Goal: Information Seeking & Learning: Learn about a topic

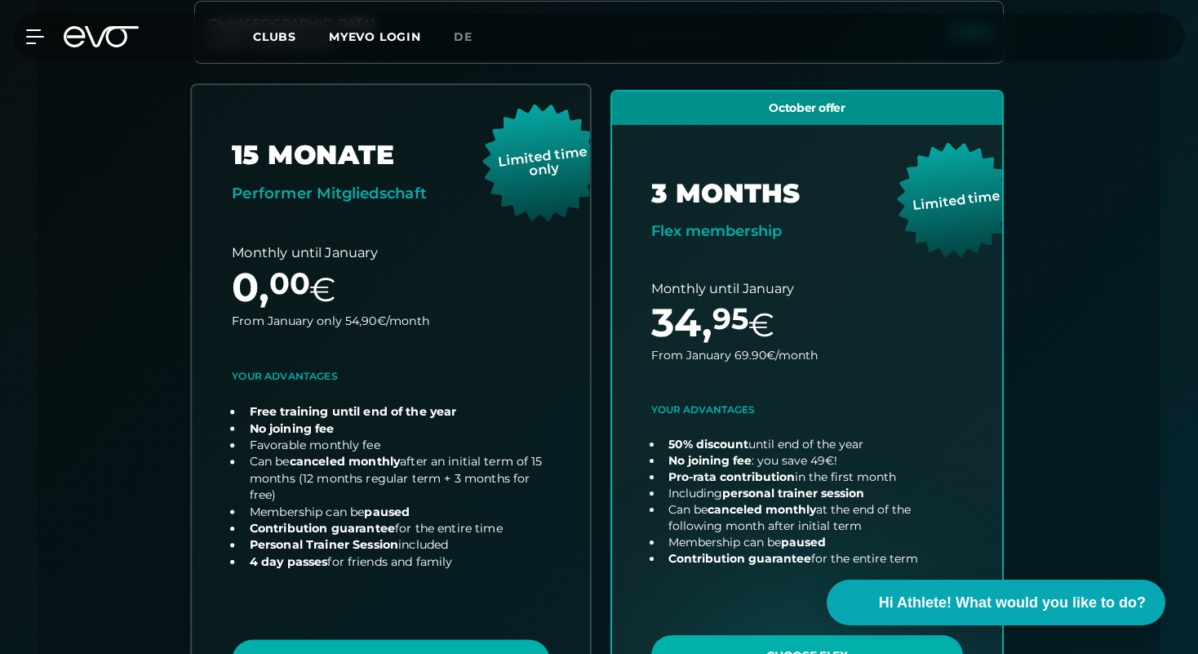
scroll to position [512, 0]
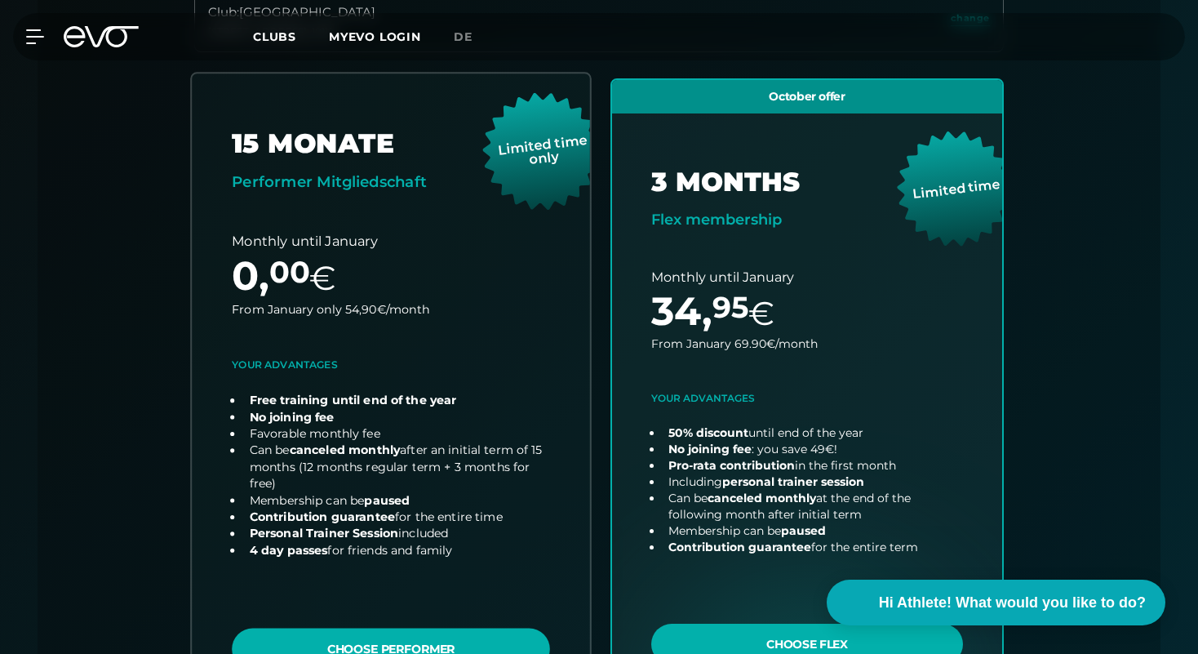
drag, startPoint x: 281, startPoint y: 510, endPoint x: 257, endPoint y: 436, distance: 77.9
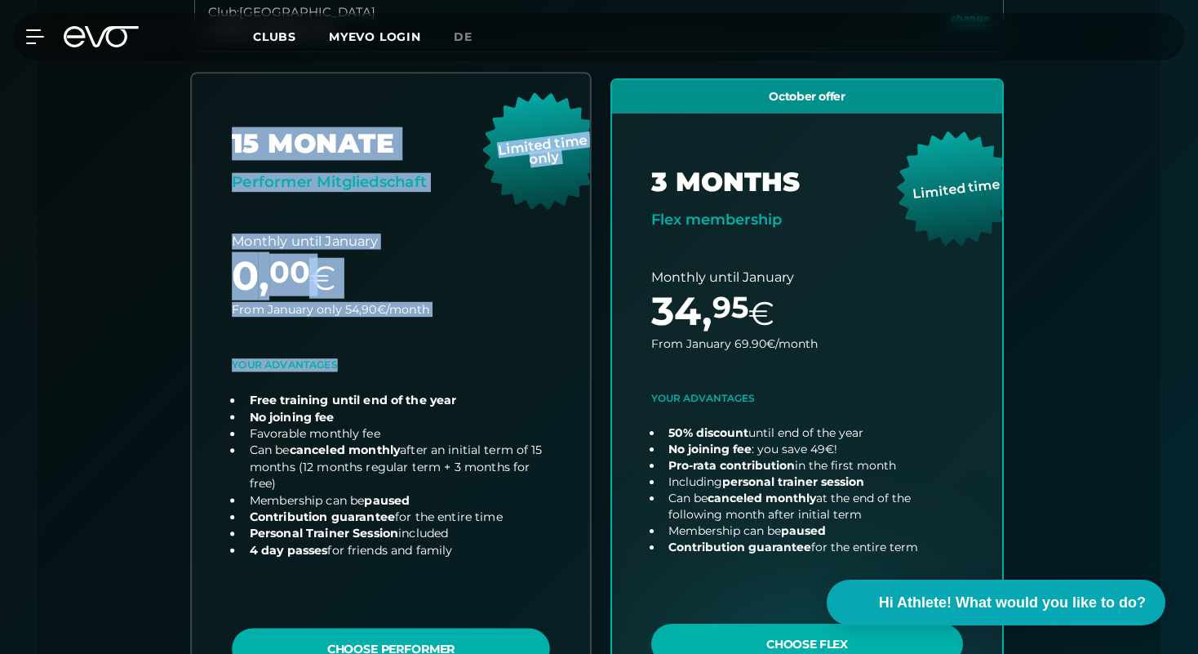
drag, startPoint x: 162, startPoint y: 375, endPoint x: 514, endPoint y: 563, distance: 399.4
click at [514, 564] on div "Club : [STREET_ADDRESS] change 15 MONATE Performer Mitgliedschaft Limited time …" at bounding box center [599, 369] width 1045 height 761
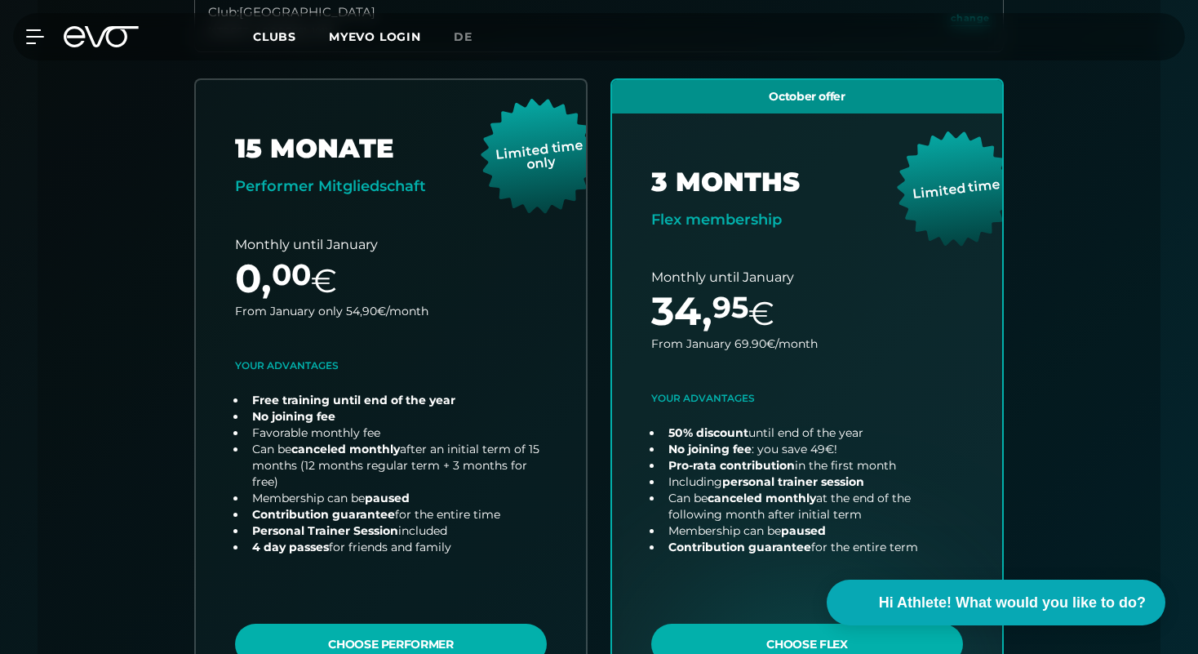
click at [134, 419] on div "Club : [STREET_ADDRESS] change 15 MONATE Performer Mitgliedschaft Limited time …" at bounding box center [599, 369] width 1045 height 761
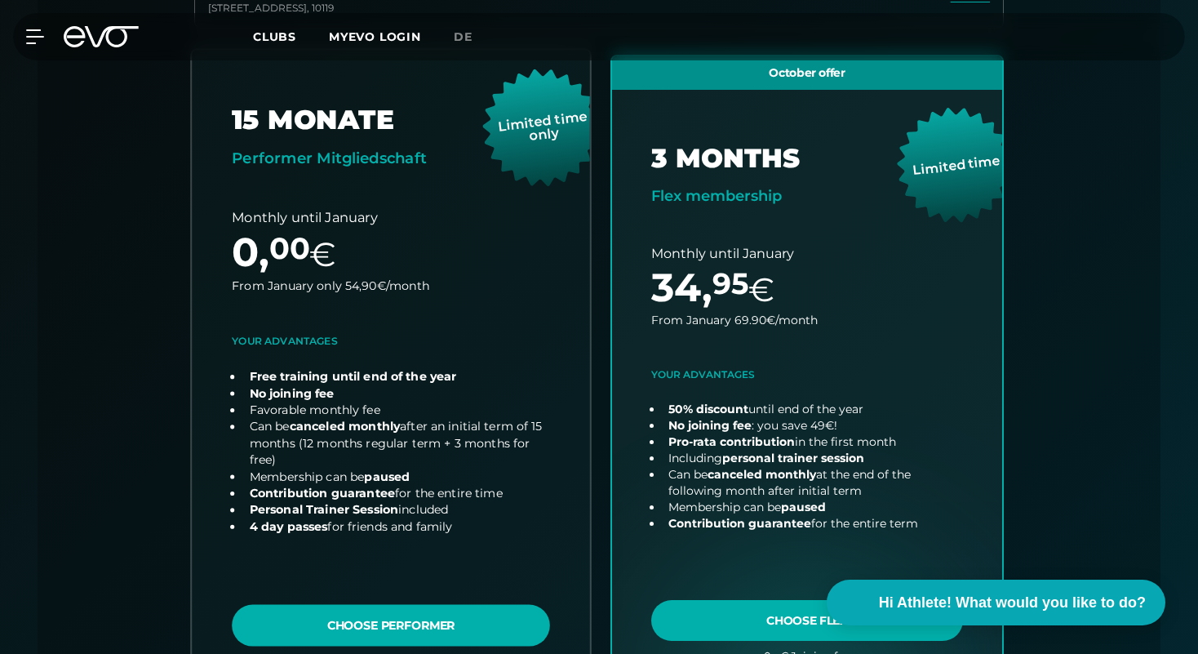
scroll to position [611, 0]
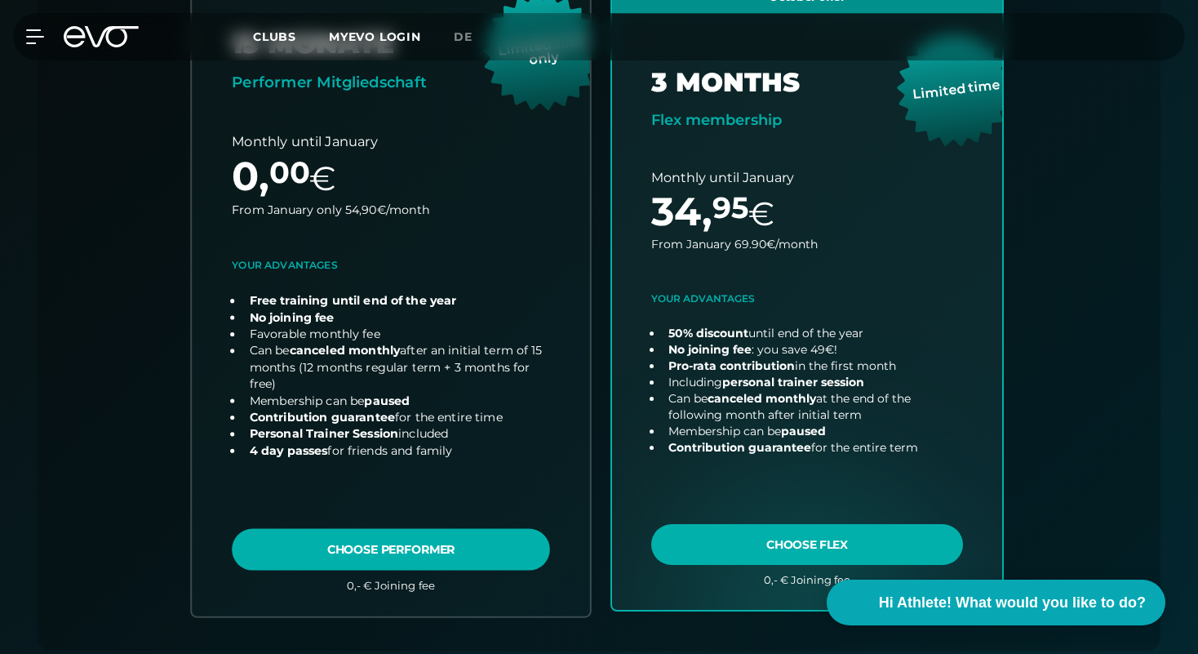
click at [476, 522] on link "choose plan" at bounding box center [391, 294] width 398 height 641
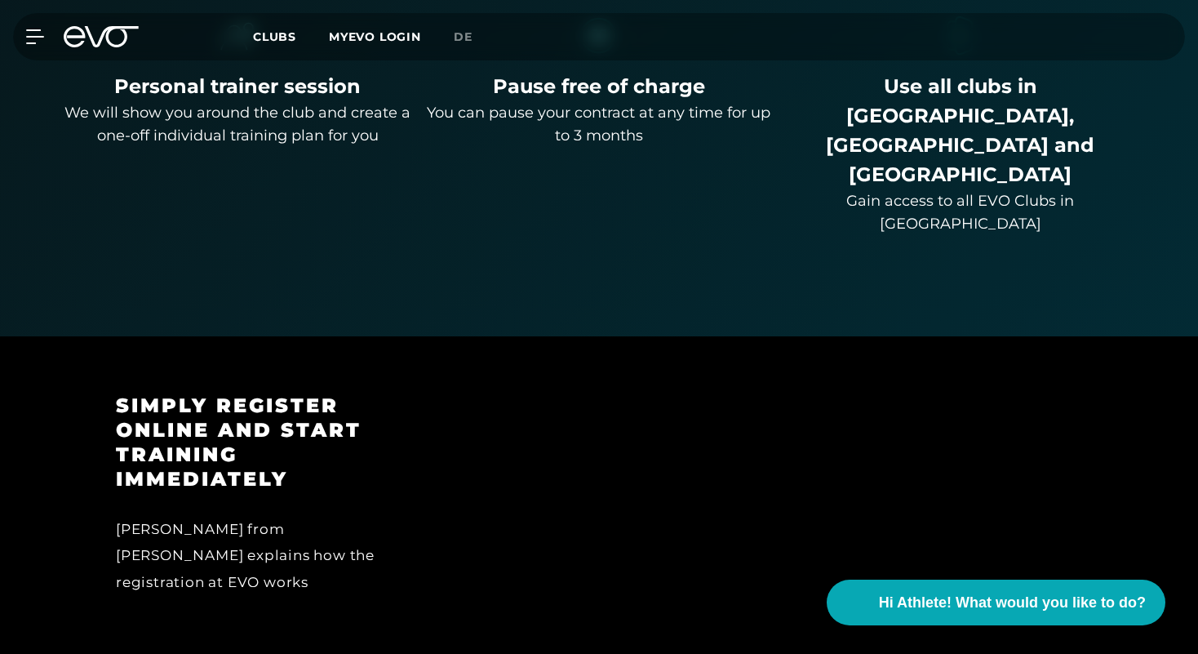
scroll to position [1305, 0]
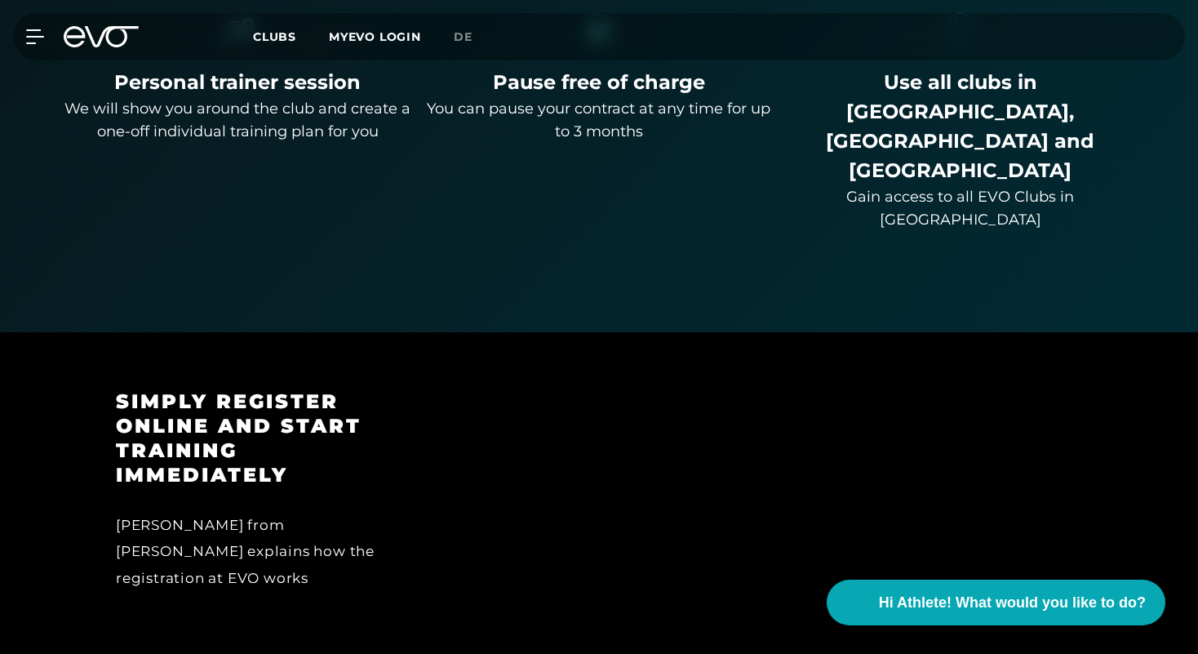
click at [136, 389] on h3 "Simply register online and start training immediately" at bounding box center [261, 438] width 291 height 98
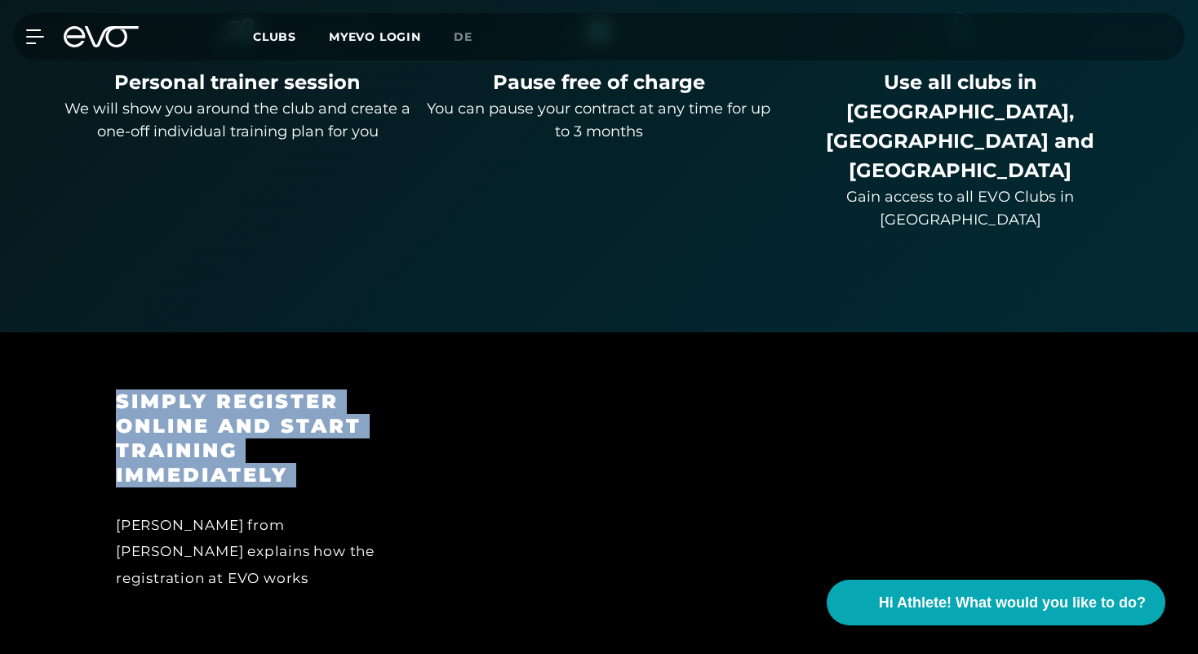
click at [136, 389] on h3 "Simply register online and start training immediately" at bounding box center [261, 438] width 291 height 98
click at [166, 389] on h3 "Simply register online and start training immediately" at bounding box center [261, 438] width 291 height 98
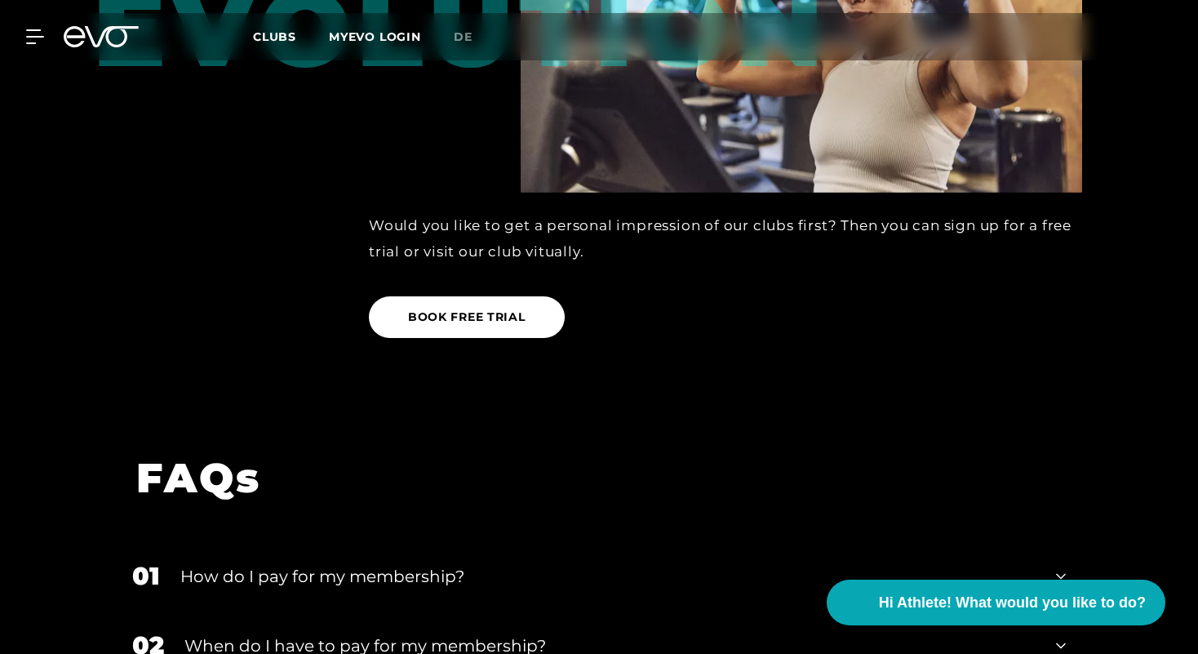
scroll to position [2620, 0]
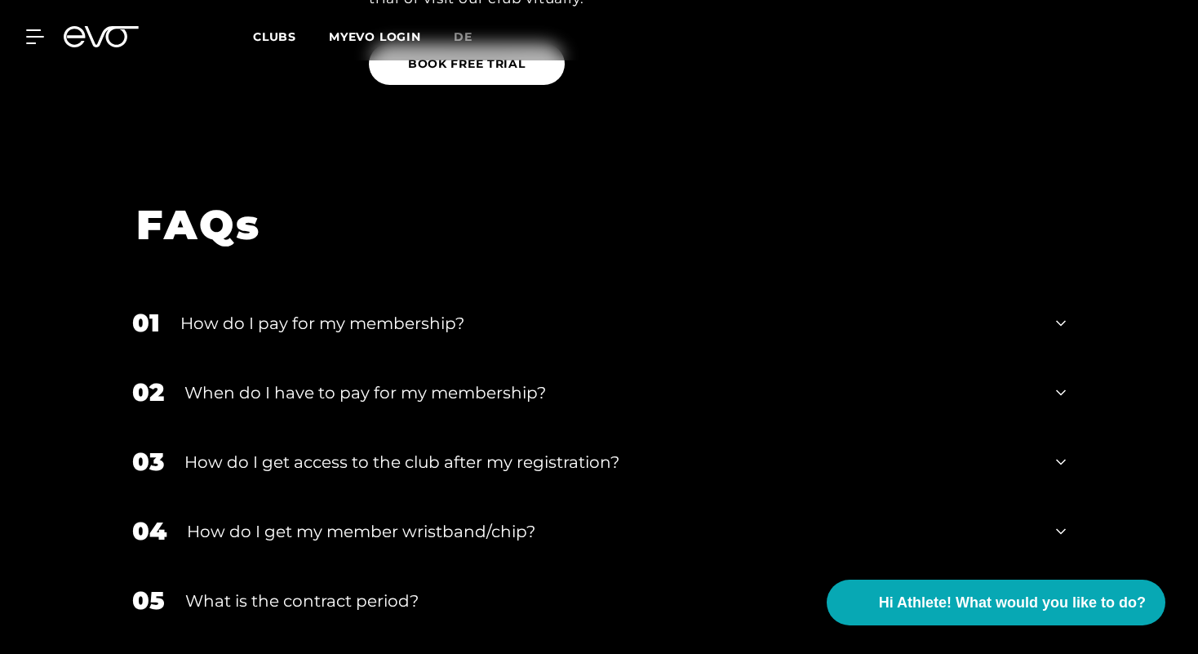
click at [235, 288] on div "01 How do I pay for my membership?" at bounding box center [599, 322] width 966 height 69
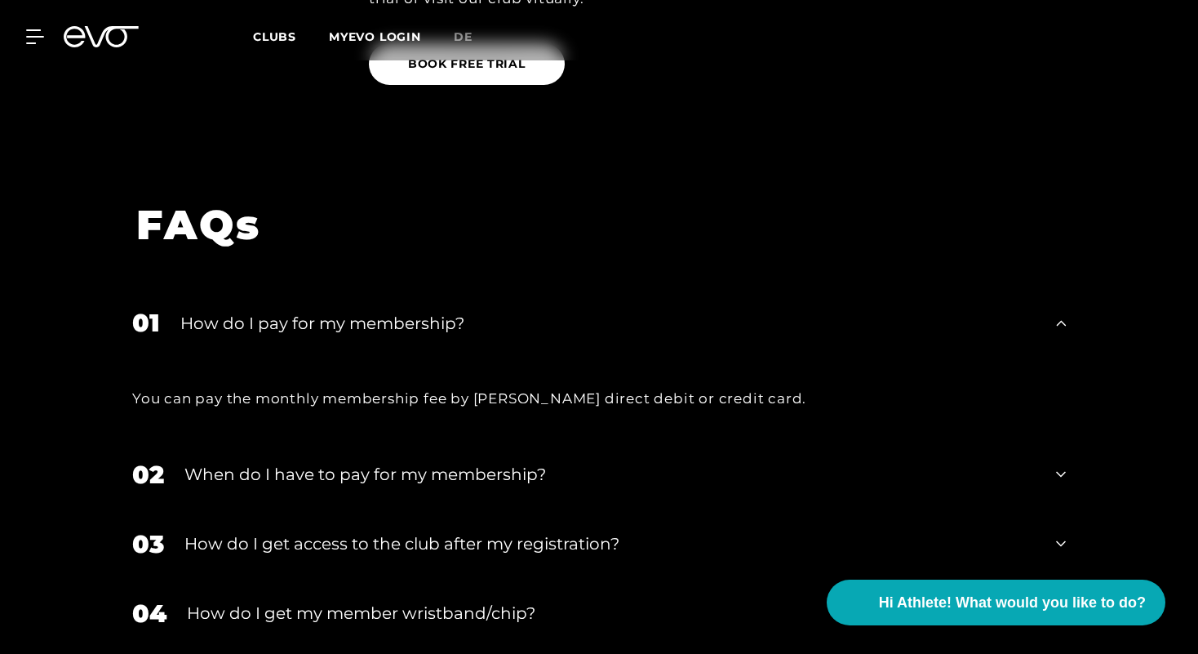
click at [234, 462] on div "When do I have to pay for my membership?" at bounding box center [609, 474] width 851 height 24
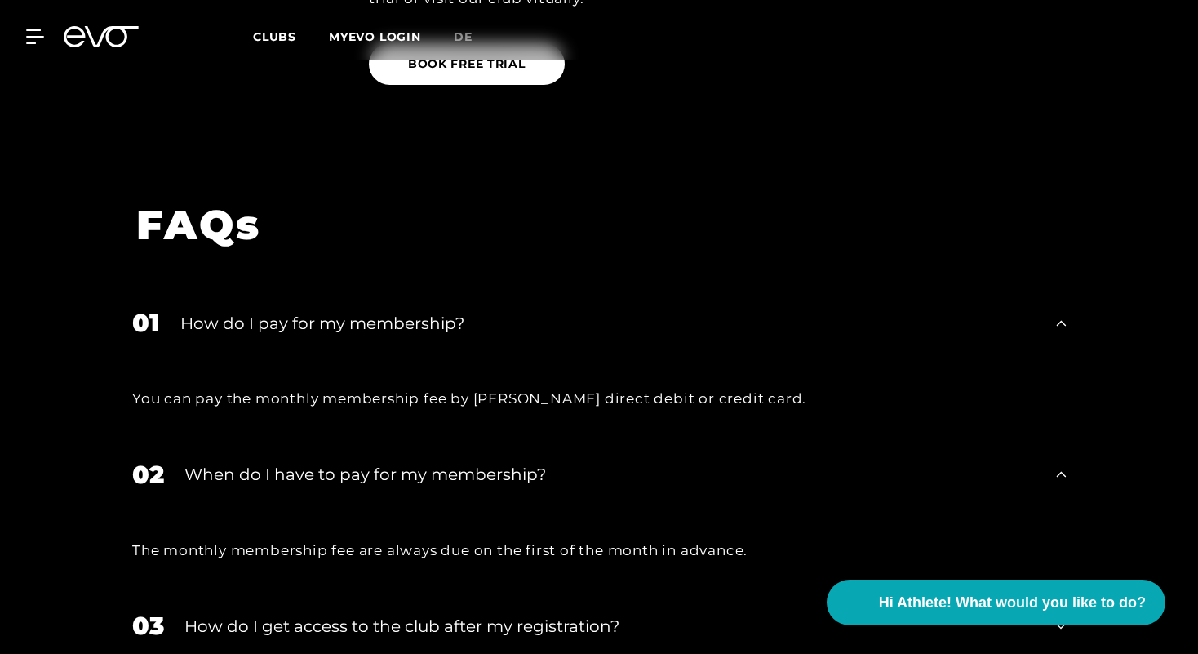
click at [244, 591] on div "03 How do I get access to the club after my registration?" at bounding box center [599, 625] width 966 height 69
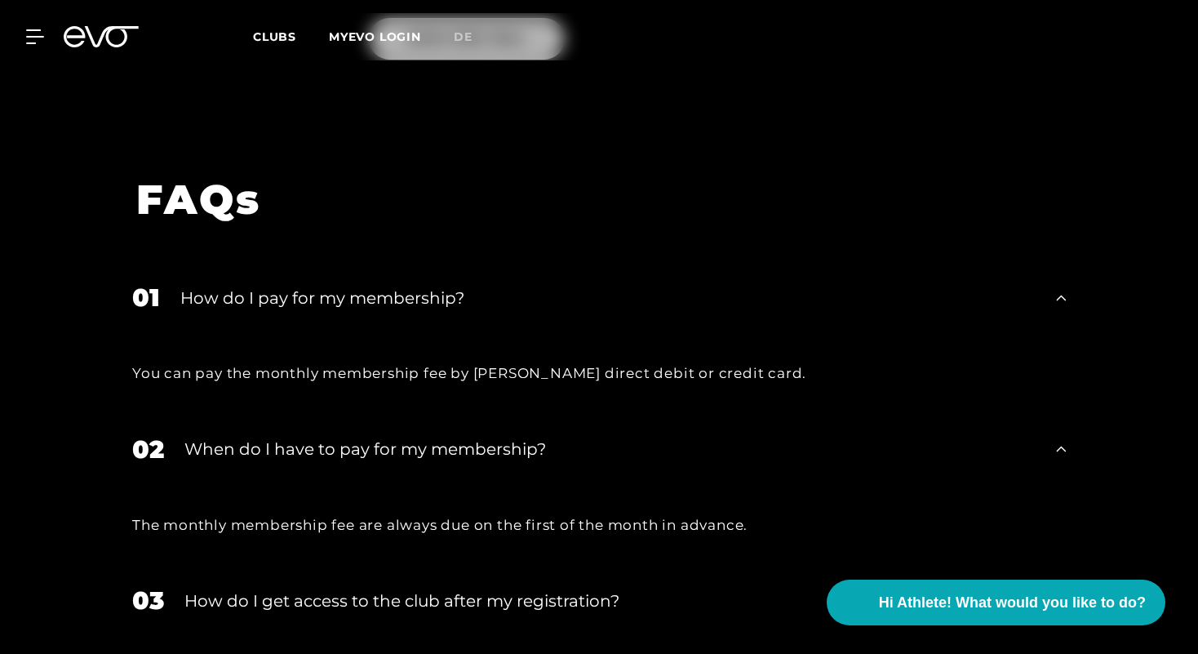
scroll to position [2663, 0]
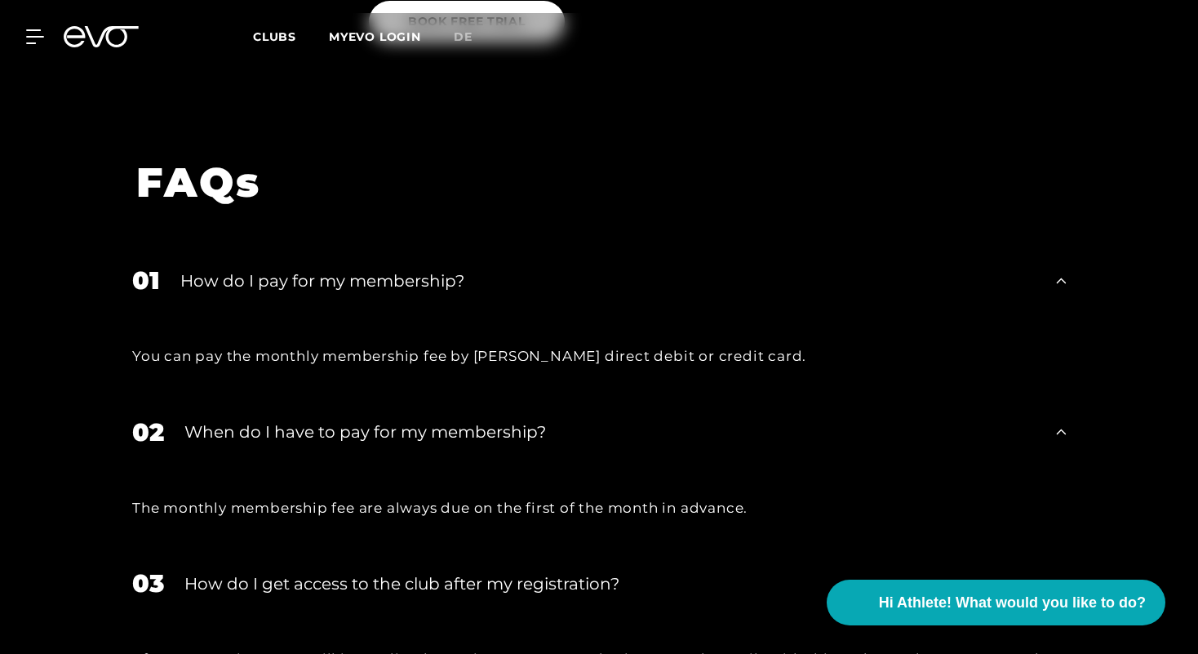
click at [471, 495] on div "The monthly membership fee are always due on the first of the month in advance." at bounding box center [599, 508] width 934 height 26
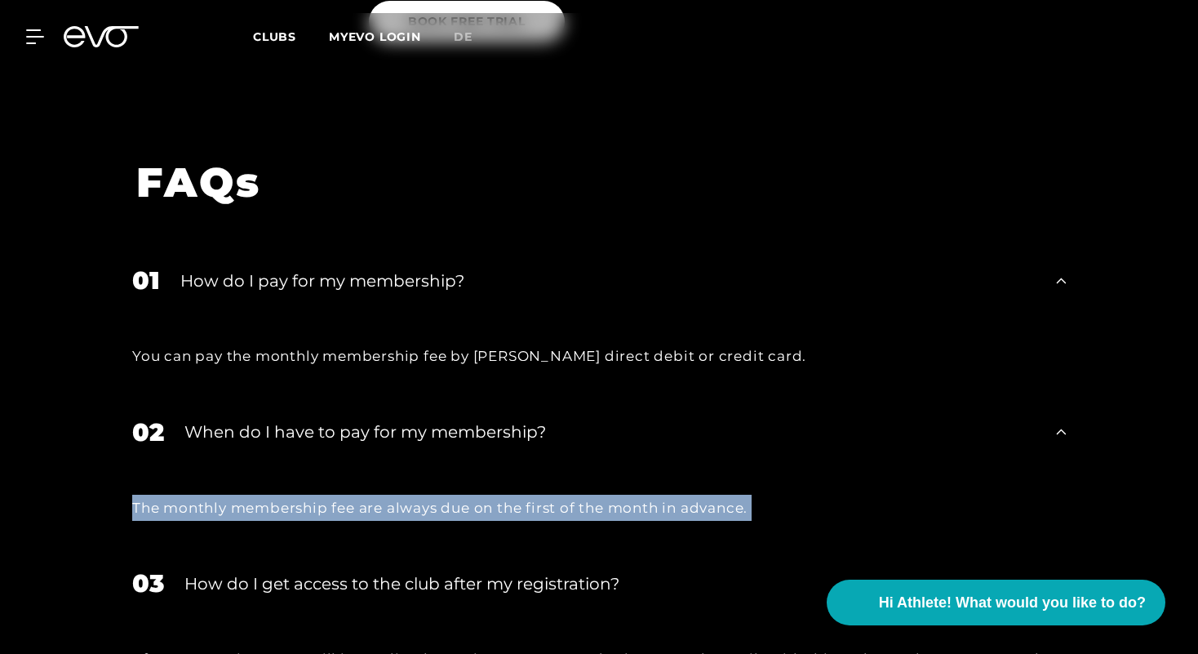
click at [471, 495] on div "The monthly membership fee are always due on the first of the month in advance." at bounding box center [599, 508] width 934 height 26
click at [403, 495] on div "The monthly membership fee are always due on the first of the month in advance." at bounding box center [599, 508] width 934 height 26
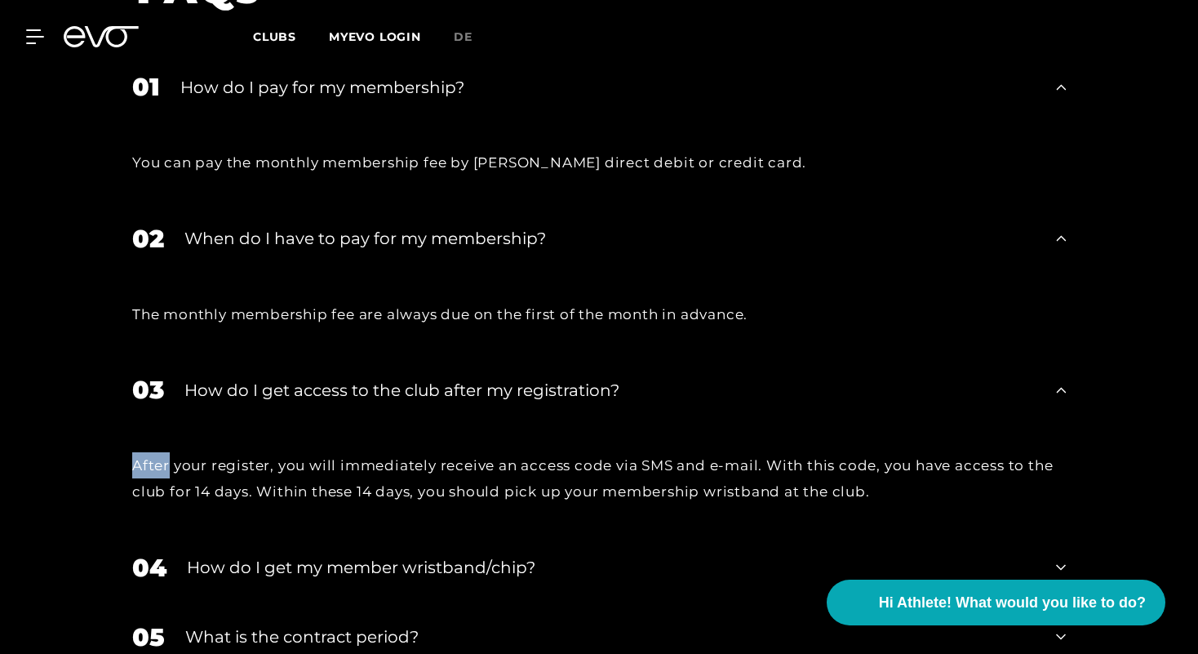
scroll to position [2875, 0]
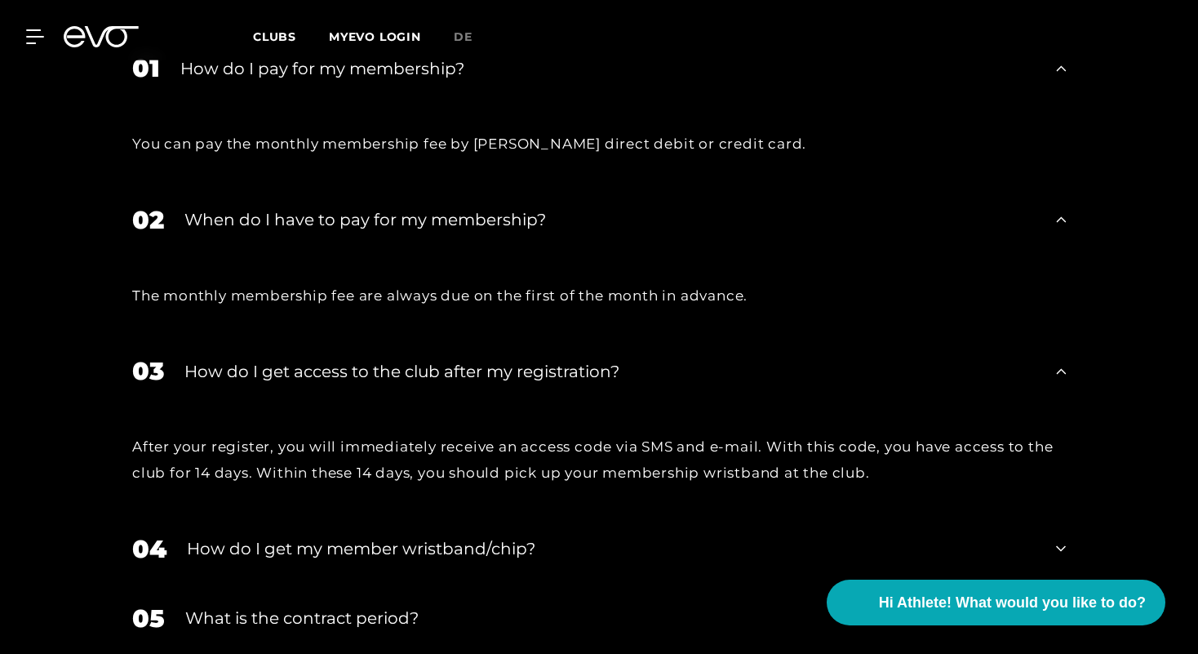
click at [308, 606] on div "What is the contract period?" at bounding box center [610, 618] width 850 height 24
click at [317, 536] on div "How do I get my member wristband/chip?" at bounding box center [611, 548] width 849 height 24
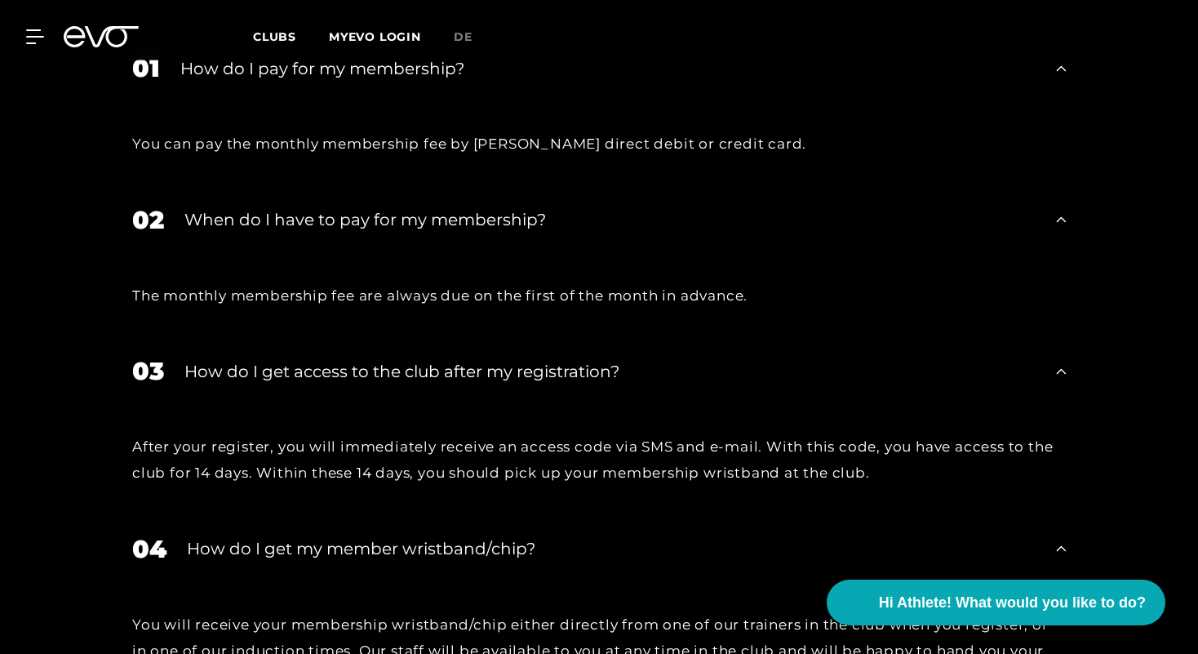
click at [131, 583] on div "You will receive your membership wristband/chip either directly from one of our…" at bounding box center [599, 650] width 966 height 135
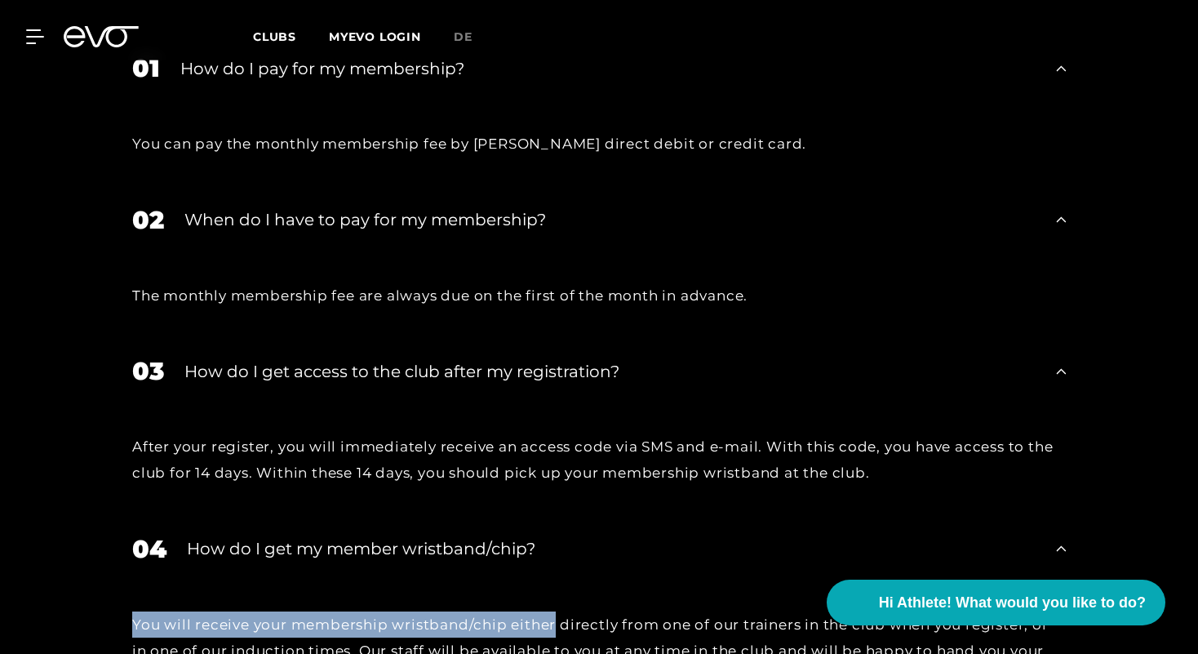
drag, startPoint x: 131, startPoint y: 540, endPoint x: 533, endPoint y: 553, distance: 402.5
click at [535, 583] on div "You will receive your membership wristband/chip either directly from one of our…" at bounding box center [599, 650] width 966 height 135
click at [533, 611] on div "You will receive your membership wristband/chip either directly from one of our…" at bounding box center [599, 650] width 934 height 79
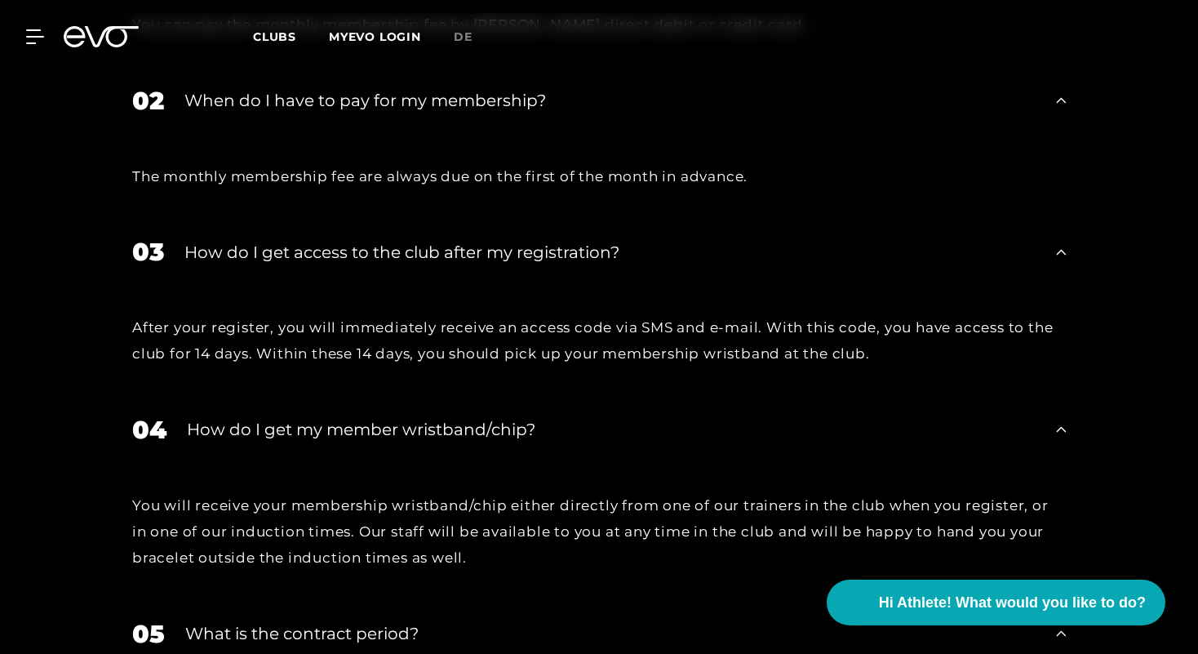
scroll to position [3402, 0]
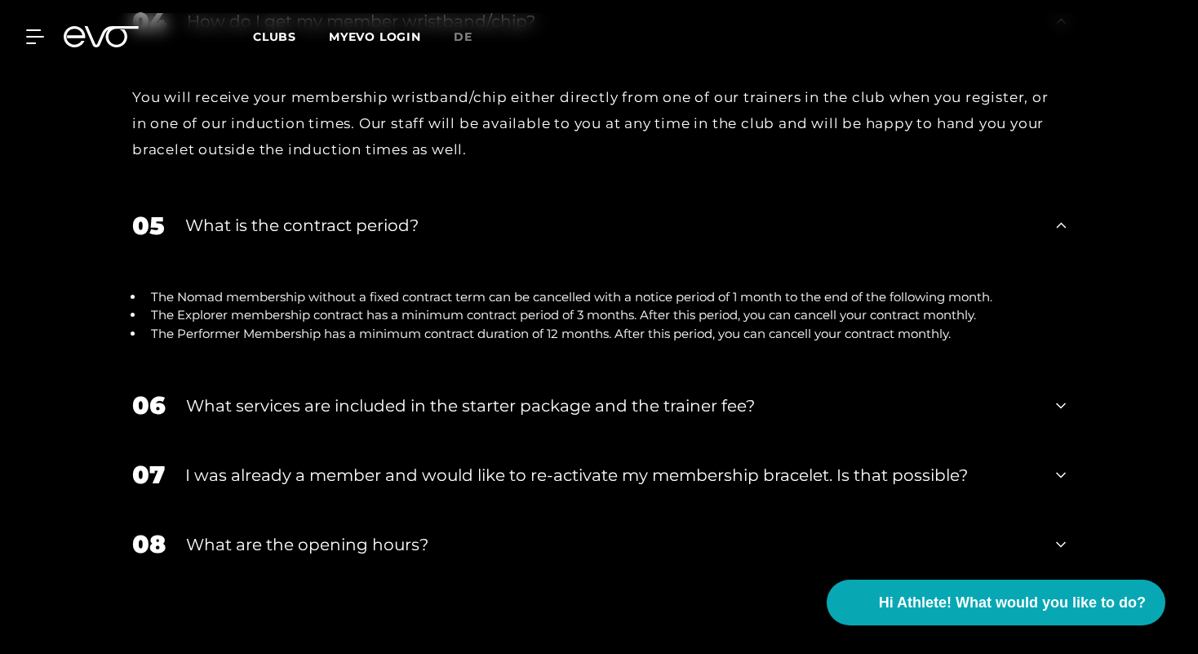
click at [375, 509] on div "08 What are the opening hours?" at bounding box center [599, 543] width 966 height 69
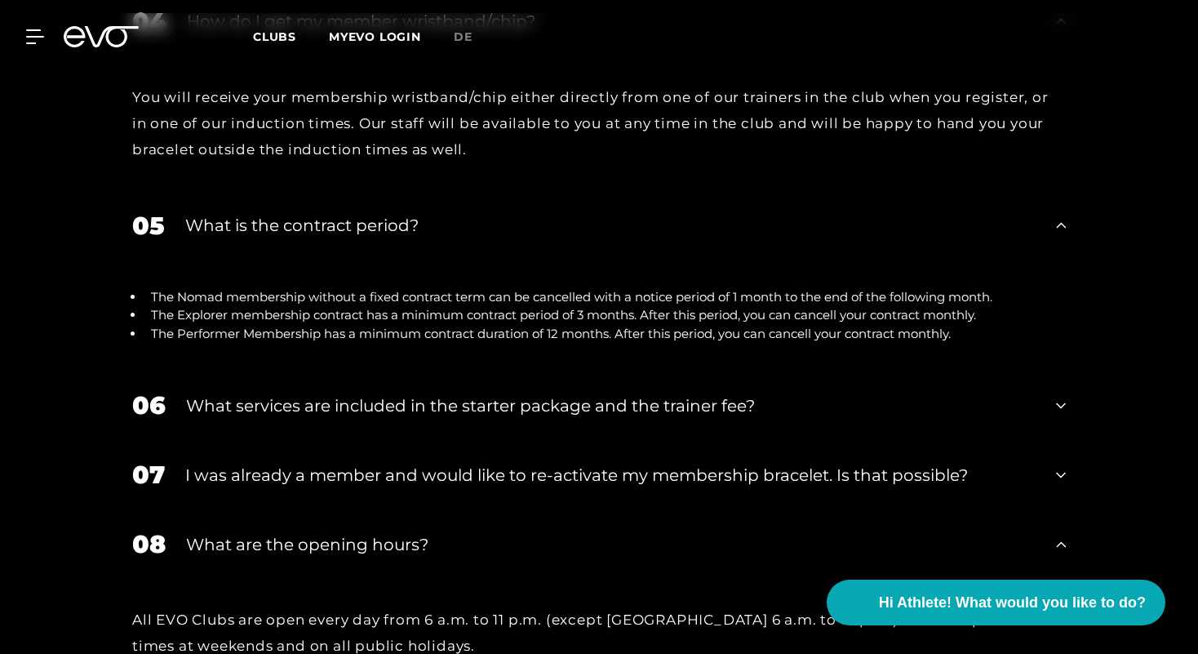
click at [437, 606] on div "All EVO Clubs are open every day from 6 a.m. to 11 p.m. (except [GEOGRAPHIC_DAT…" at bounding box center [599, 632] width 934 height 53
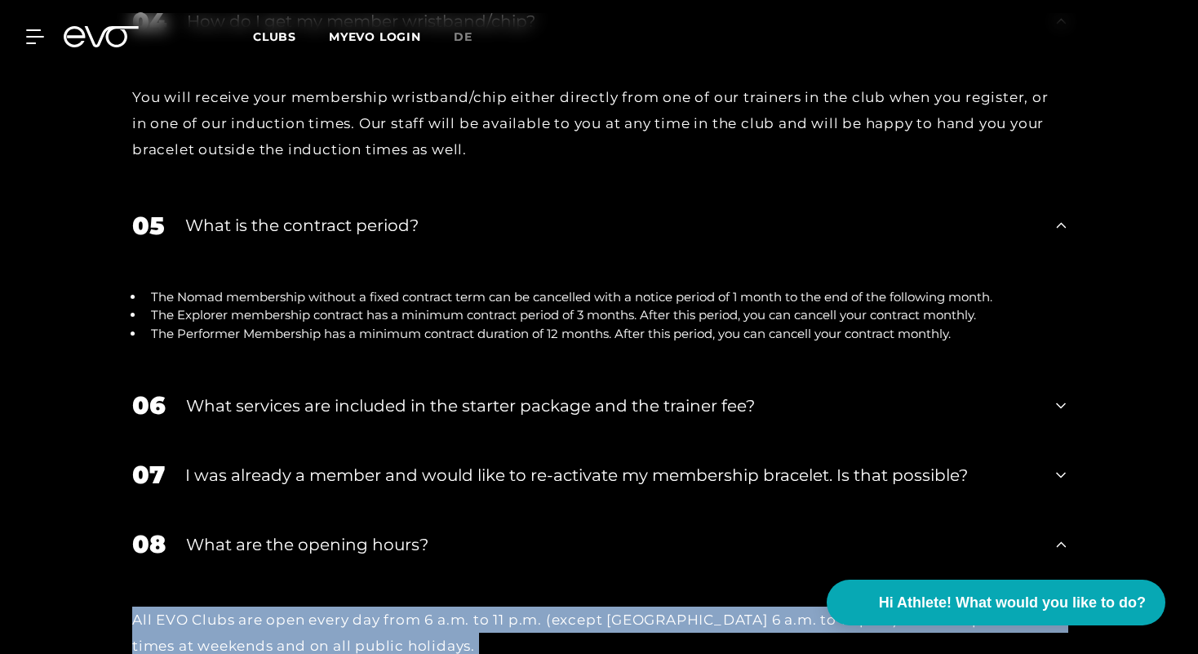
click at [437, 606] on div "All EVO Clubs are open every day from 6 a.m. to 11 p.m. (except [GEOGRAPHIC_DAT…" at bounding box center [599, 632] width 934 height 53
click at [444, 606] on div "All EVO Clubs are open every day from 6 a.m. to 11 p.m. (except [GEOGRAPHIC_DAT…" at bounding box center [599, 632] width 934 height 53
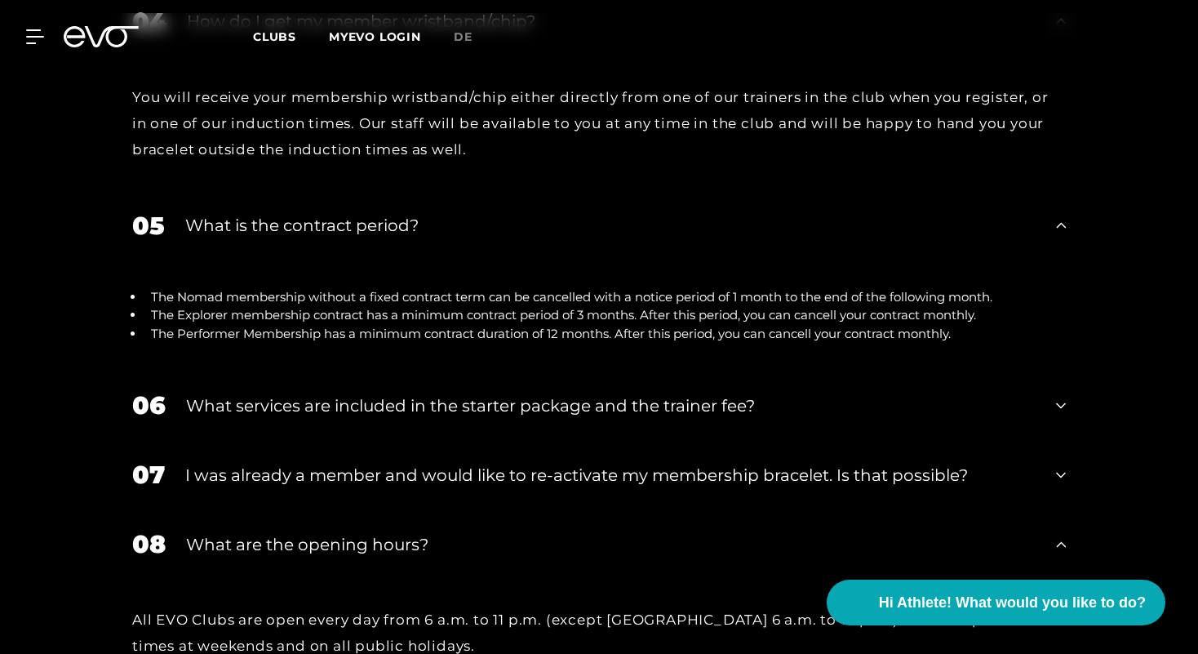
click at [432, 606] on div "All EVO Clubs are open every day from 6 a.m. to 11 p.m. (except [GEOGRAPHIC_DAT…" at bounding box center [599, 632] width 934 height 53
drag, startPoint x: 432, startPoint y: 536, endPoint x: 531, endPoint y: 538, distance: 99.6
click at [532, 606] on div "All EVO Clubs are open every day from 6 a.m. to 11 p.m. (except [GEOGRAPHIC_DAT…" at bounding box center [599, 632] width 934 height 53
click at [531, 606] on div "All EVO Clubs are open every day from 6 a.m. to 11 p.m. (except [GEOGRAPHIC_DAT…" at bounding box center [599, 632] width 934 height 53
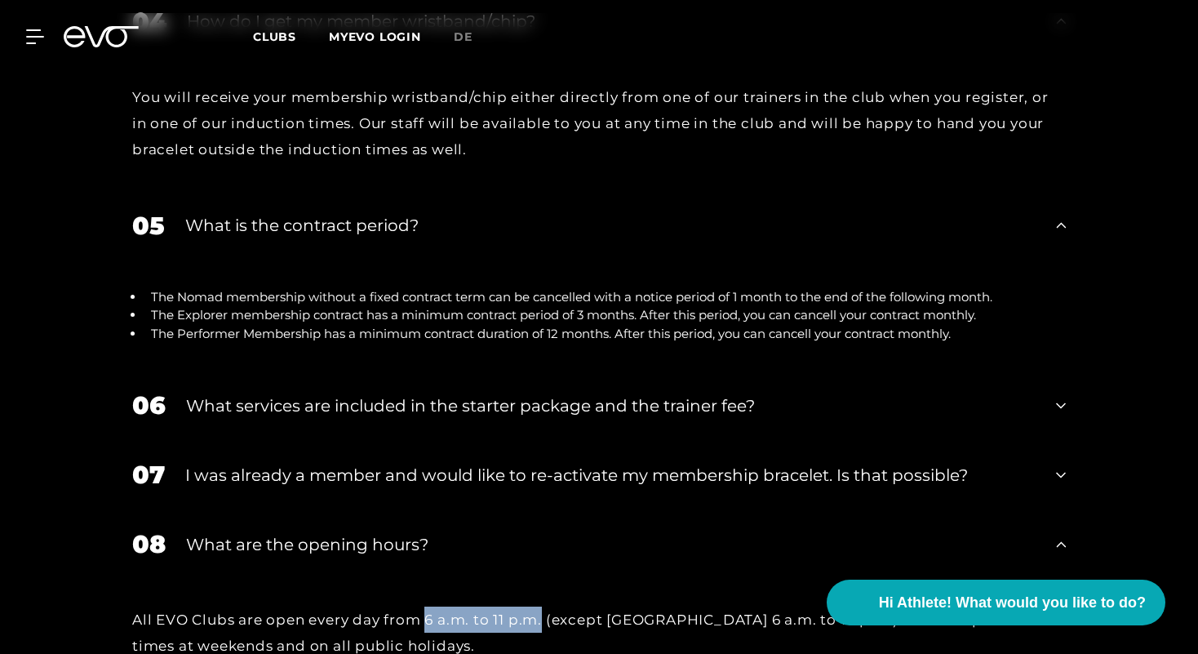
drag, startPoint x: 531, startPoint y: 538, endPoint x: 427, endPoint y: 535, distance: 104.5
click at [427, 606] on div "All EVO Clubs are open every day from 6 a.m. to 11 p.m. (except [GEOGRAPHIC_DAT…" at bounding box center [599, 632] width 934 height 53
click at [384, 463] on div "I was already a member and would like to re-activate my membership bracelet. Is…" at bounding box center [610, 475] width 850 height 24
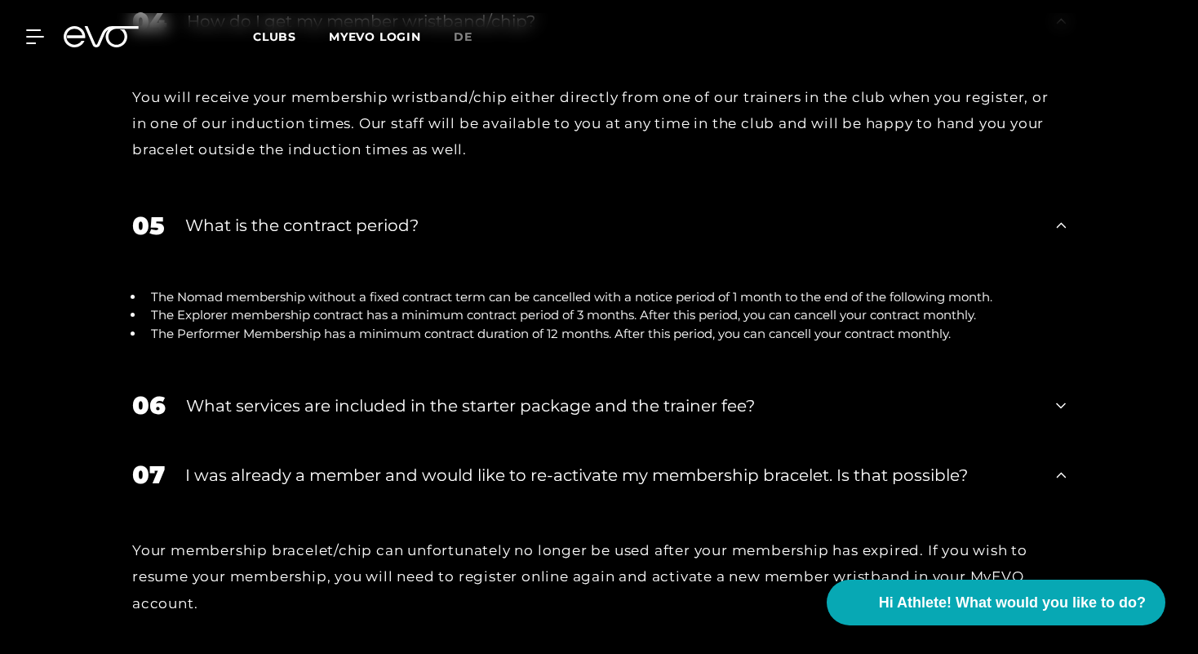
click at [304, 393] on div "What services are included in the starter package and the trainer fee?" at bounding box center [611, 405] width 850 height 24
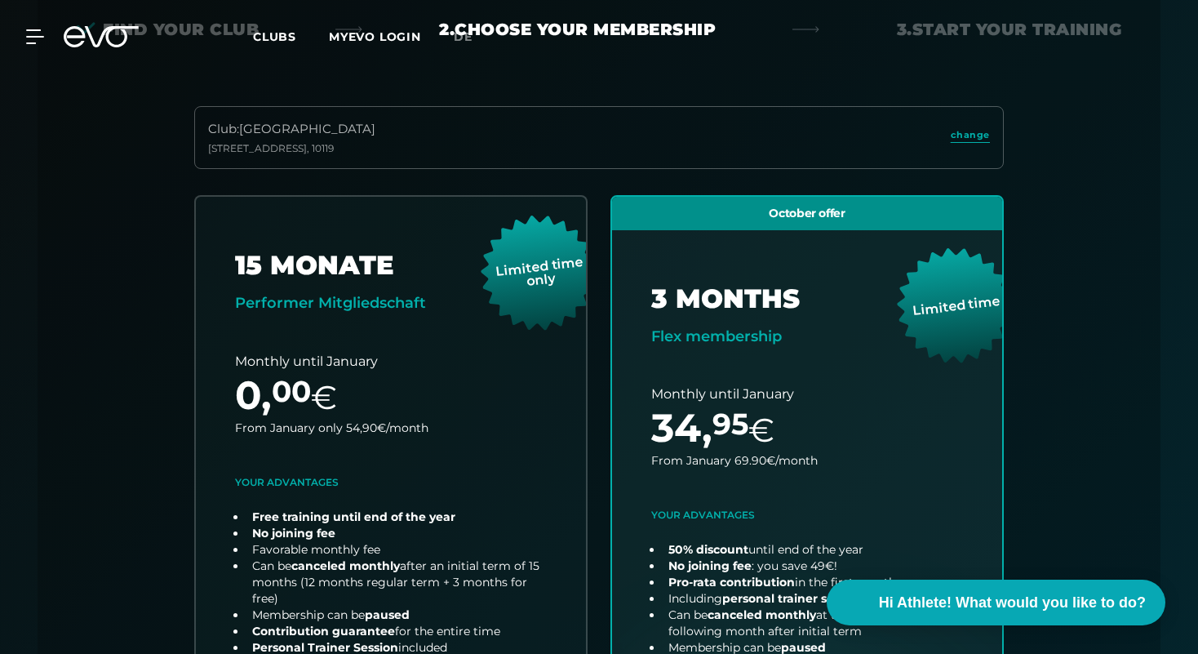
scroll to position [0, 0]
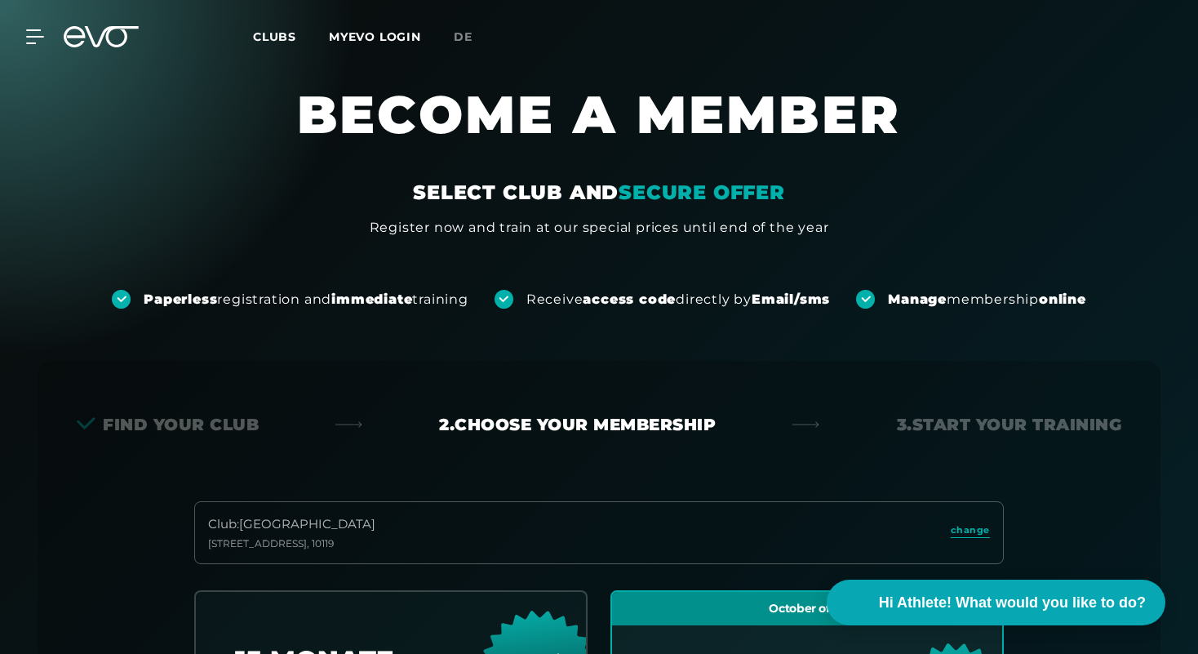
click at [280, 28] on div "Clubs MYEVO LOGIN" at bounding box center [353, 37] width 201 height 19
click at [274, 37] on span "Clubs" at bounding box center [274, 36] width 43 height 15
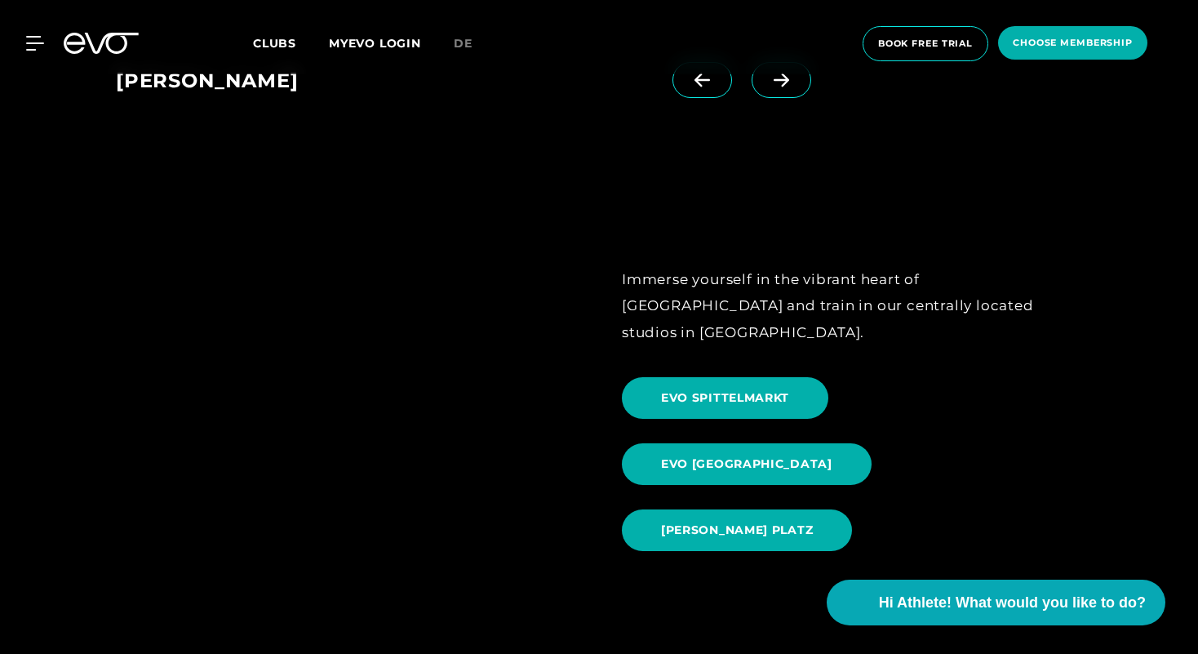
scroll to position [1607, 0]
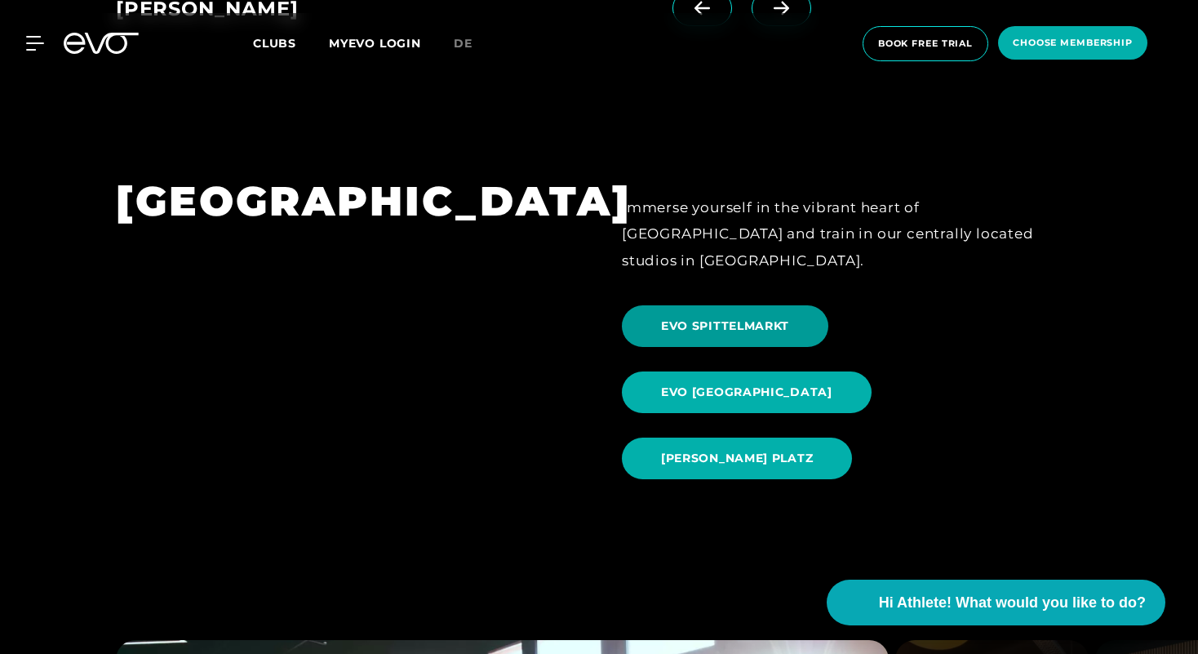
click at [703, 309] on span "EVO SPITTELMARKT" at bounding box center [725, 326] width 206 height 42
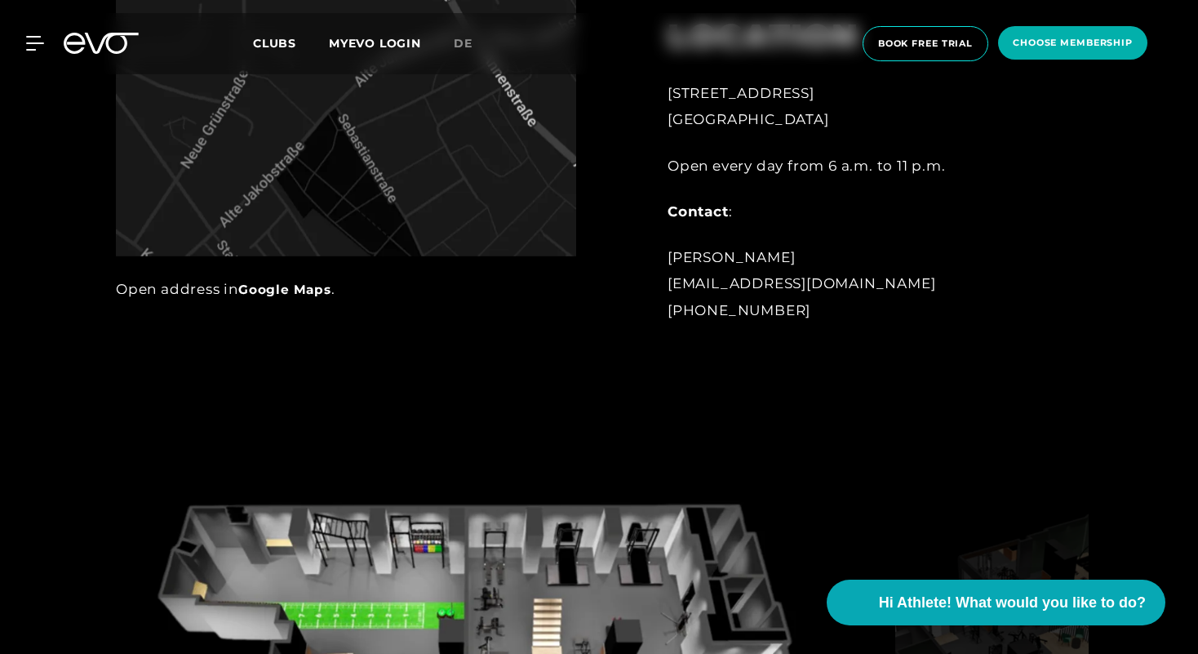
scroll to position [1398, 0]
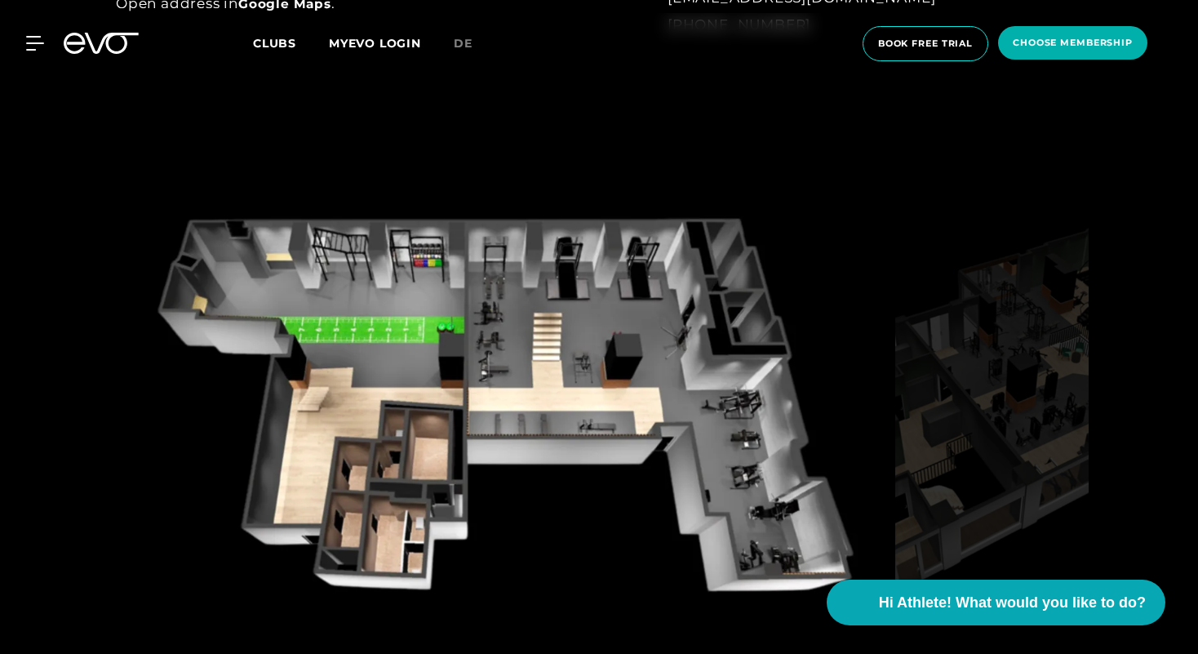
drag, startPoint x: 697, startPoint y: 350, endPoint x: 464, endPoint y: 344, distance: 233.5
click at [1065, 396] on img at bounding box center [991, 417] width 193 height 422
click at [1003, 400] on img at bounding box center [991, 417] width 193 height 422
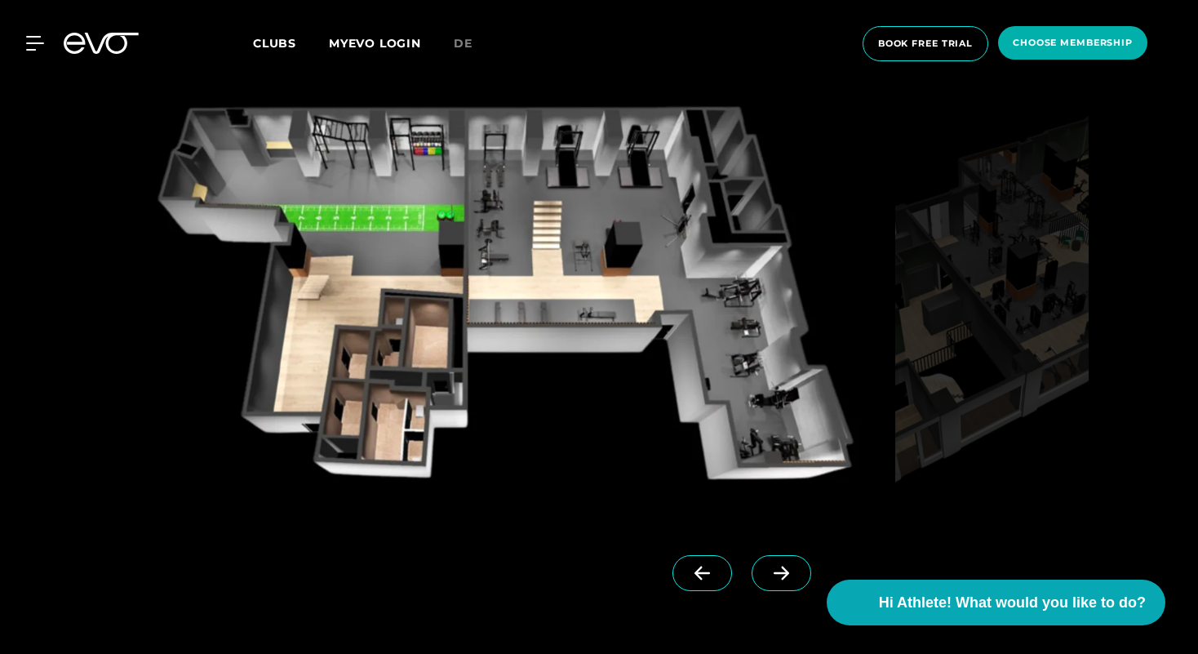
scroll to position [1535, 0]
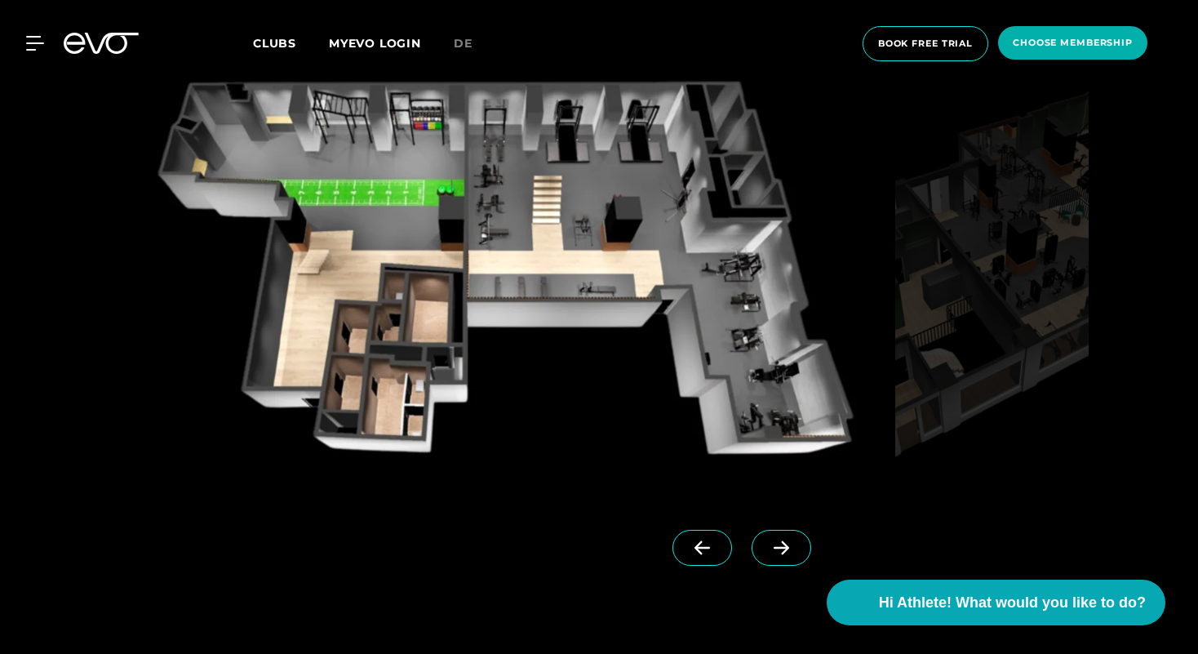
click at [767, 541] on icon at bounding box center [781, 547] width 29 height 15
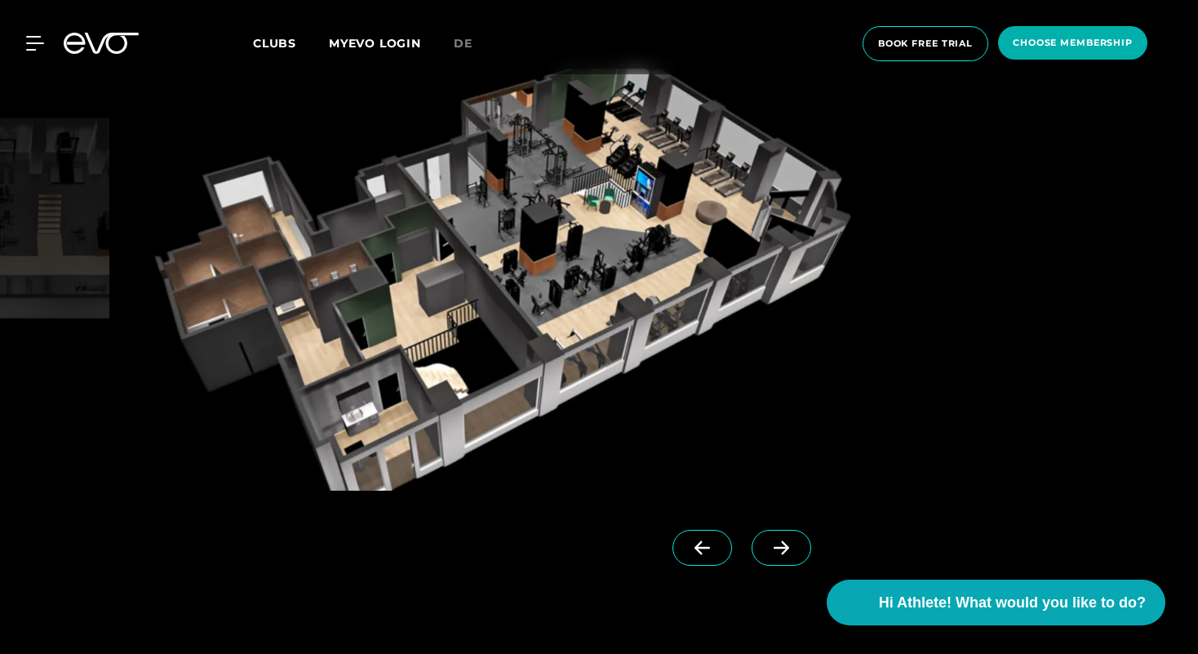
click at [779, 537] on span at bounding box center [782, 548] width 60 height 36
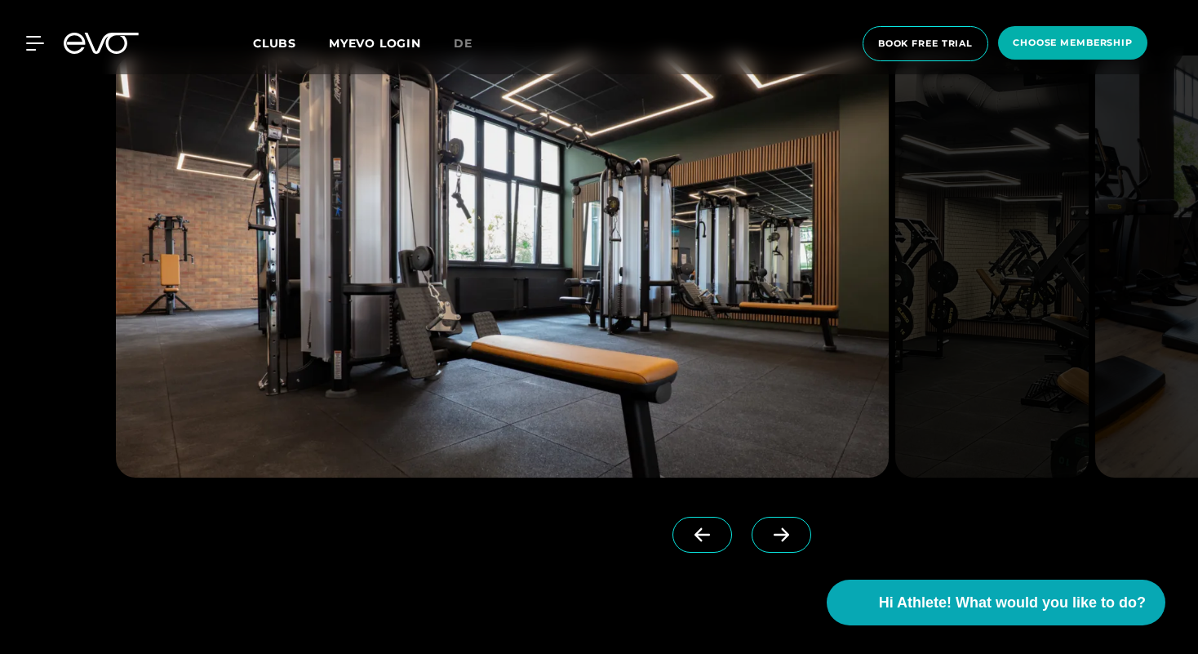
scroll to position [3930, 0]
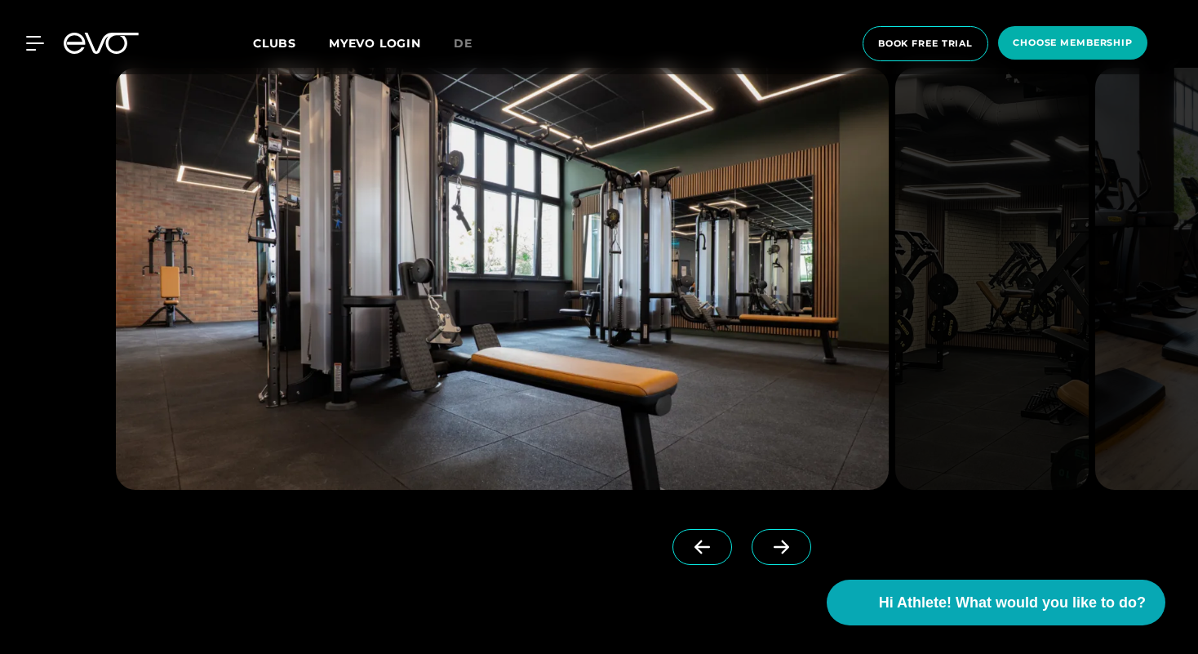
click at [752, 536] on span at bounding box center [782, 547] width 60 height 36
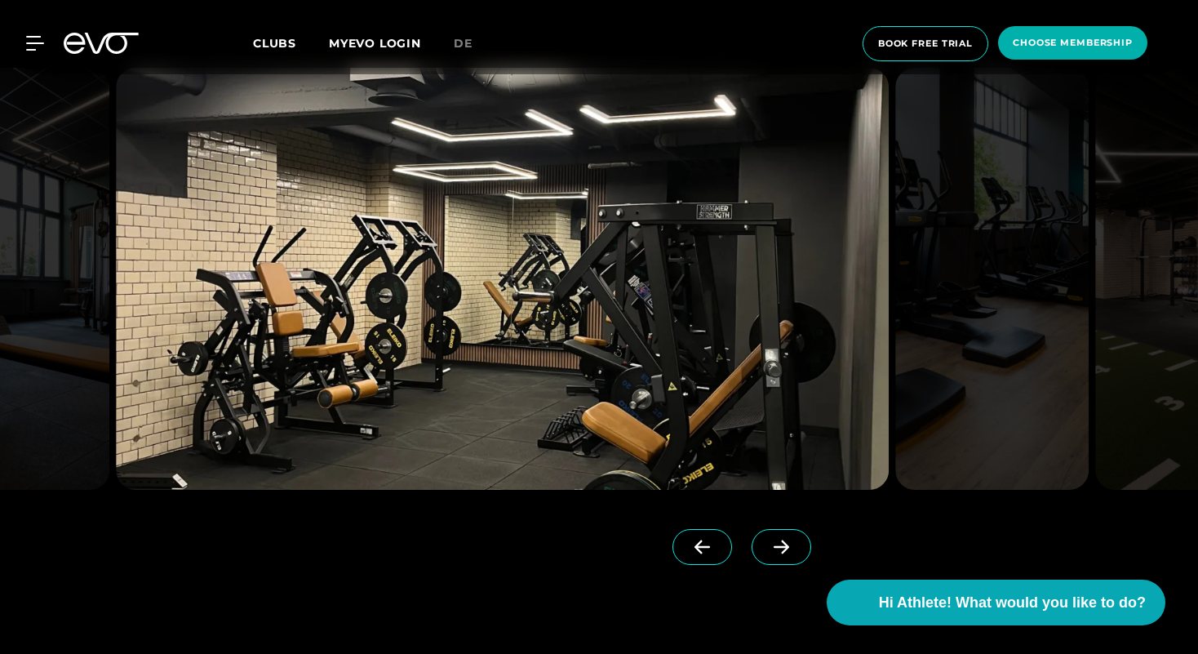
click at [752, 536] on span at bounding box center [782, 547] width 60 height 36
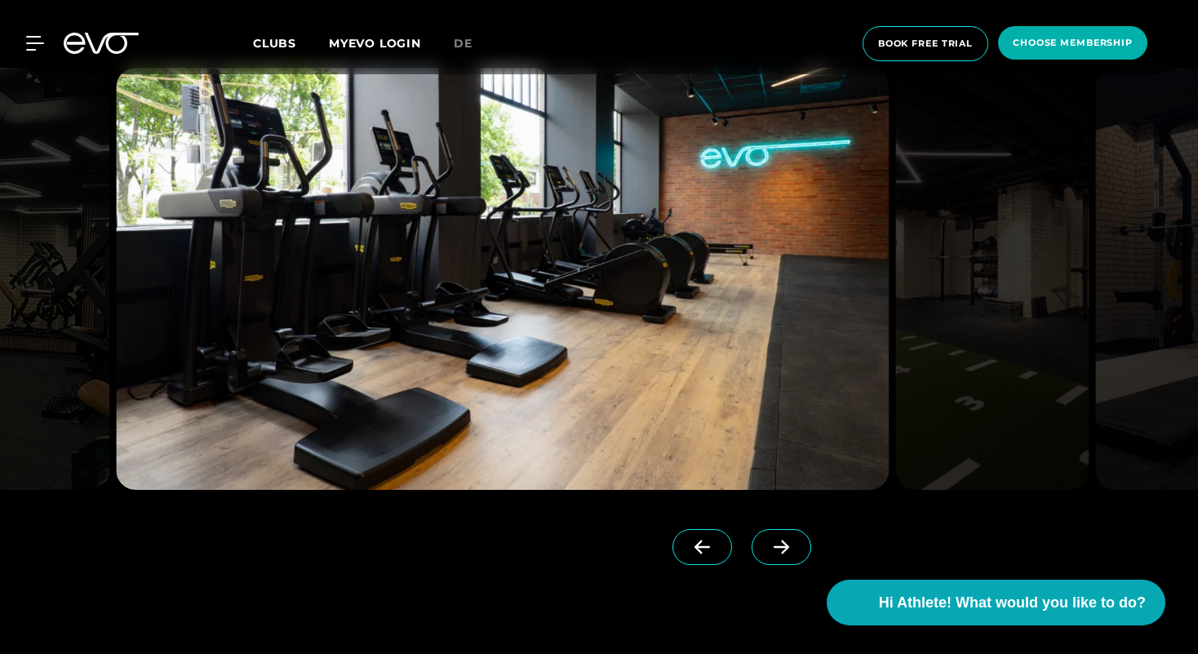
click at [752, 536] on span at bounding box center [782, 547] width 60 height 36
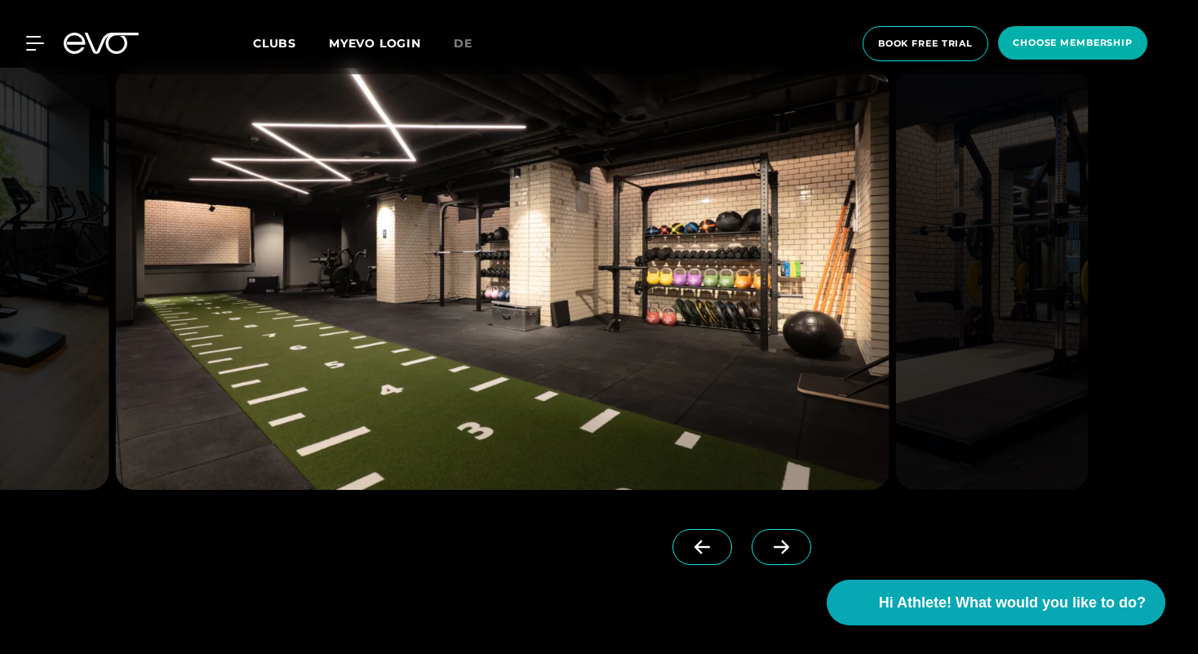
click at [752, 536] on span at bounding box center [782, 547] width 60 height 36
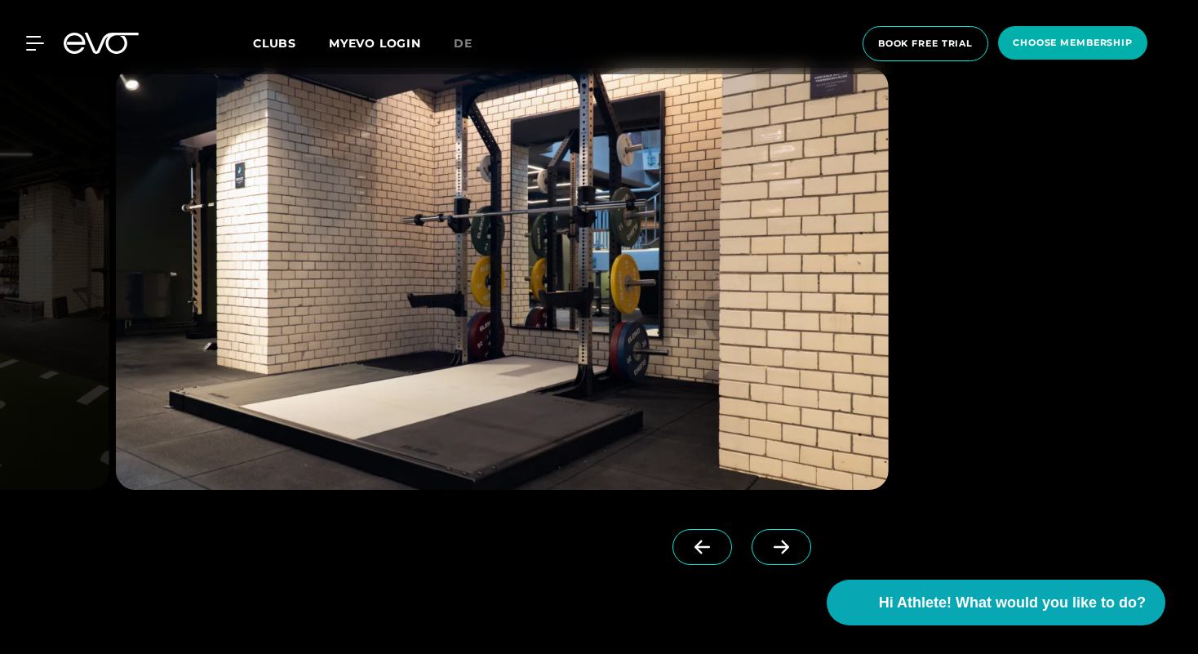
click at [752, 536] on span at bounding box center [782, 547] width 60 height 36
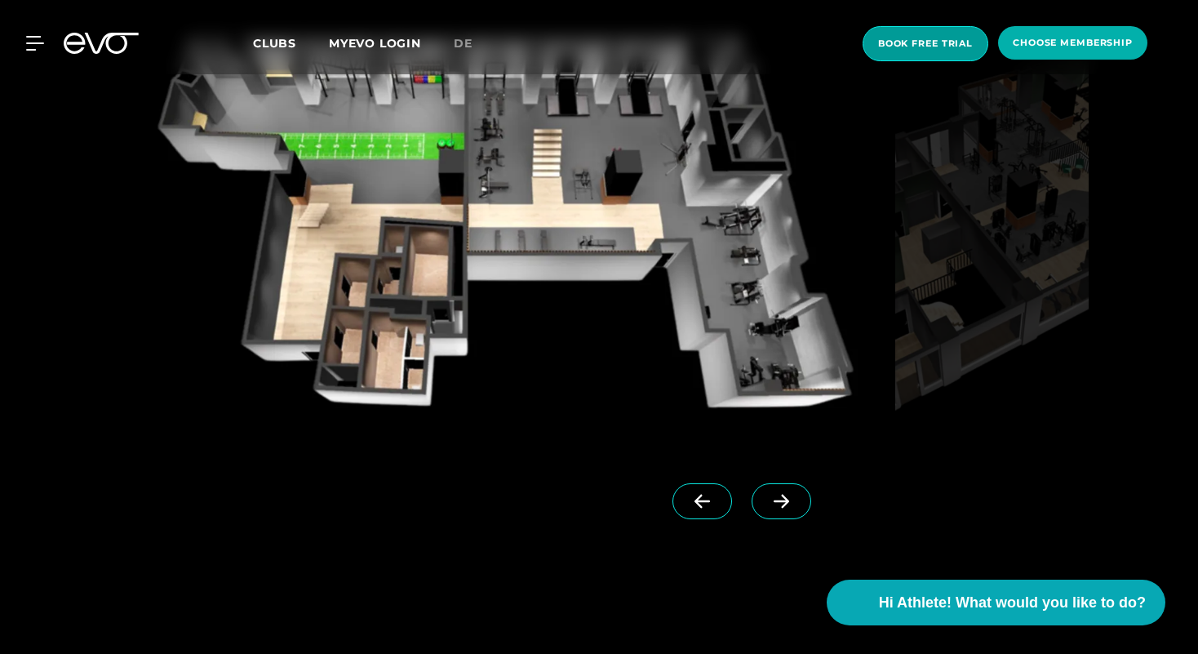
scroll to position [500, 0]
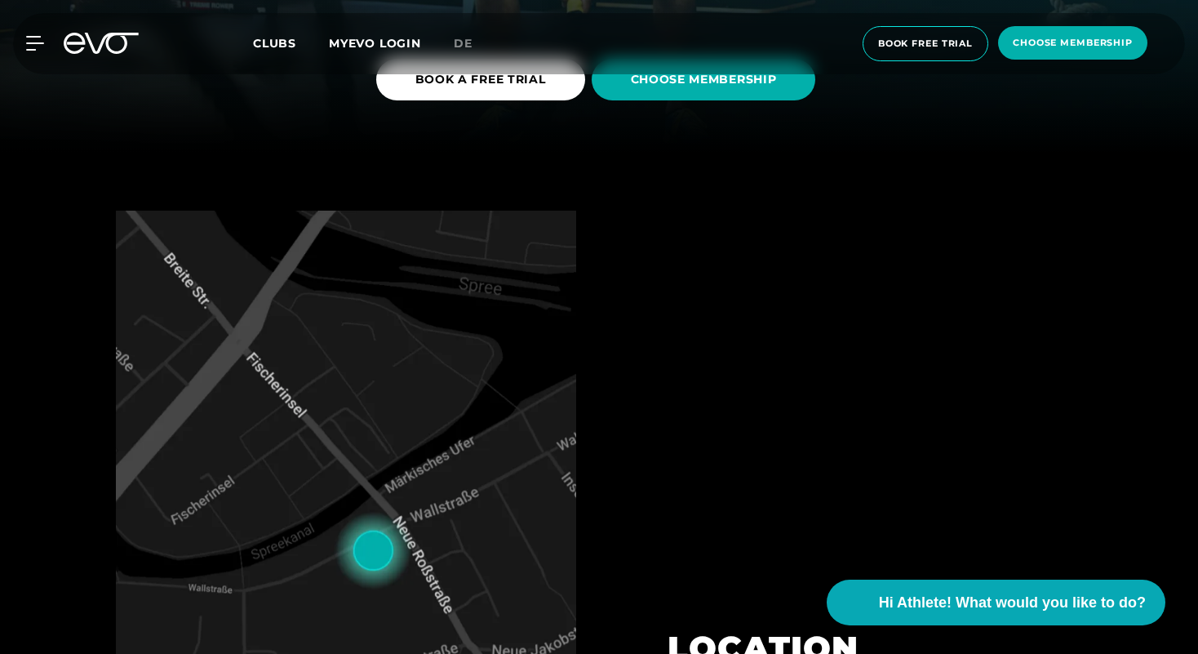
click at [272, 36] on link "Clubs" at bounding box center [291, 43] width 76 height 16
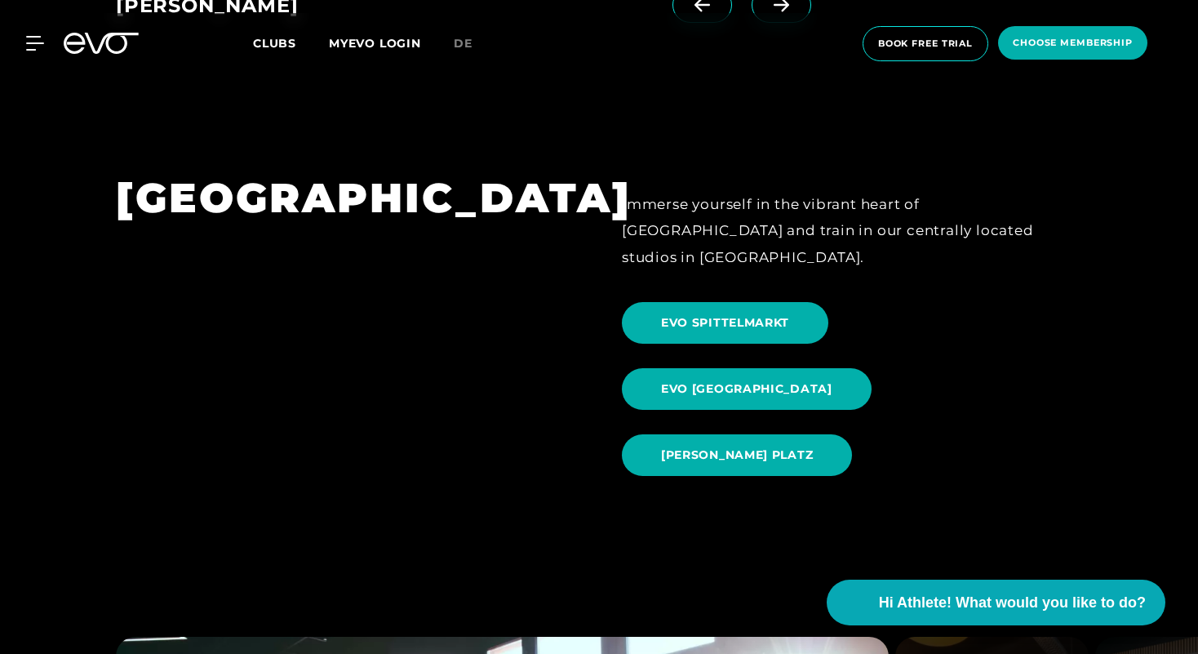
scroll to position [1411, 0]
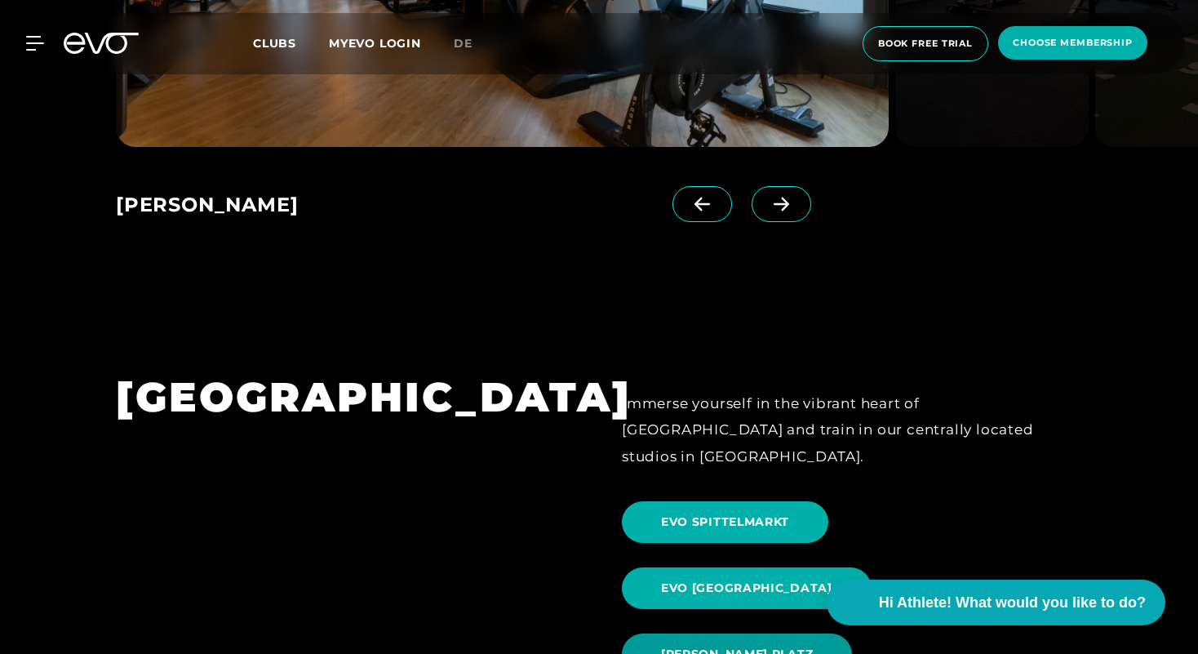
click at [801, 633] on span "[PERSON_NAME] PLATZ" at bounding box center [737, 654] width 230 height 42
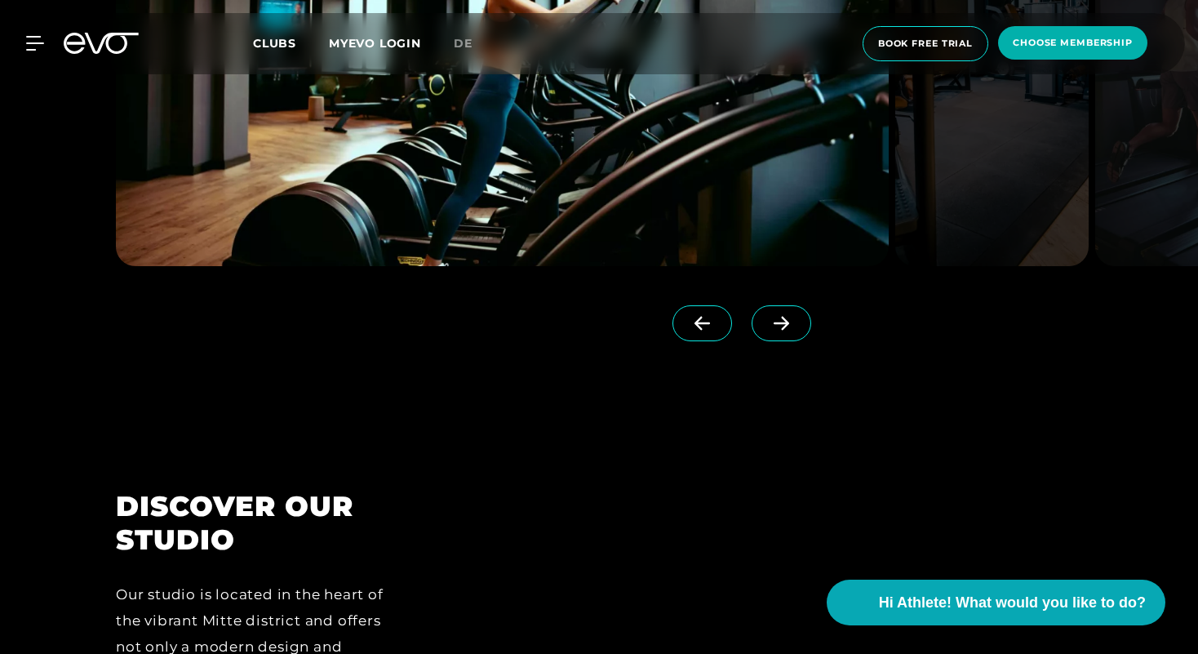
scroll to position [1625, 0]
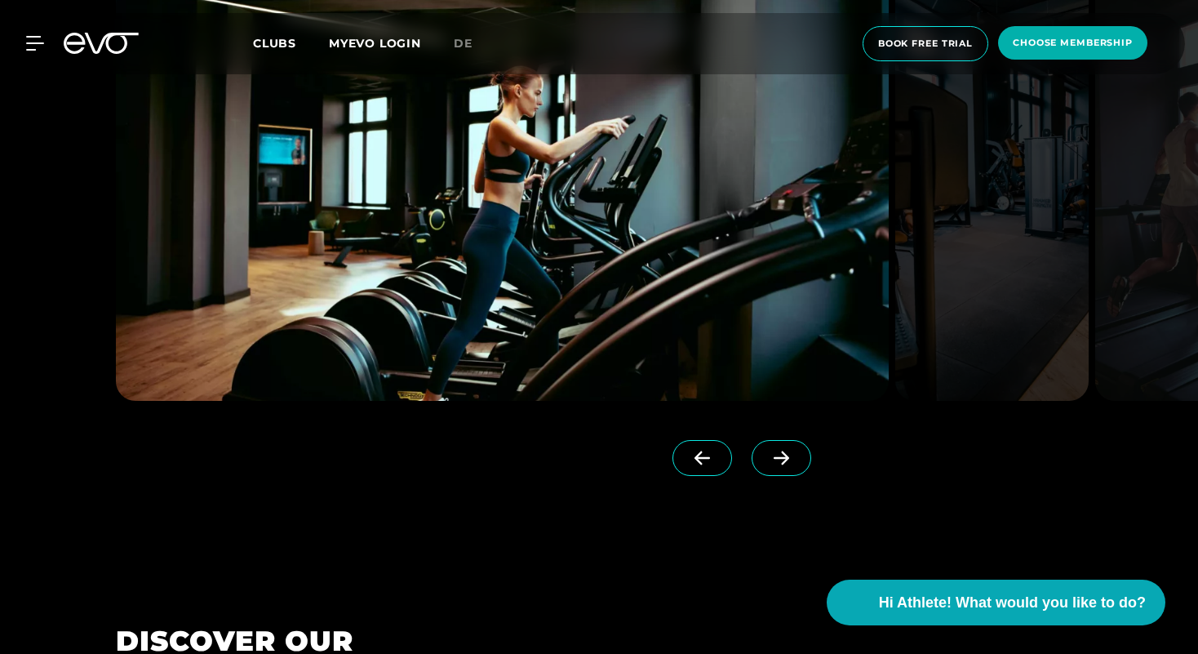
click at [773, 462] on span at bounding box center [782, 458] width 60 height 36
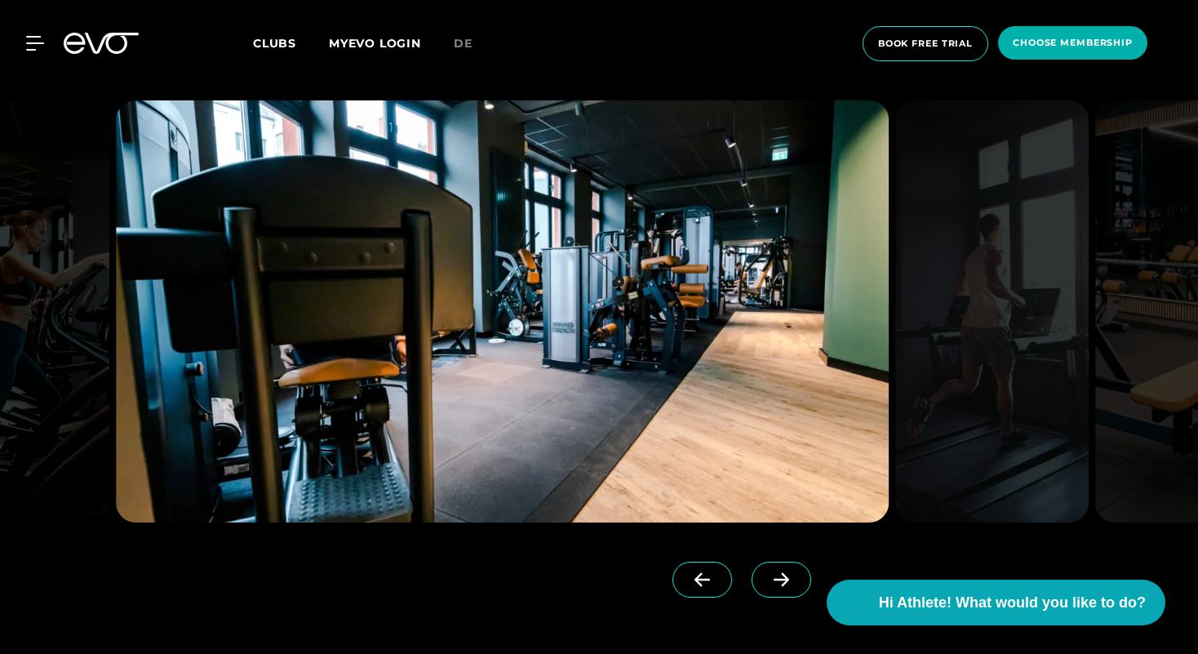
scroll to position [1475, 0]
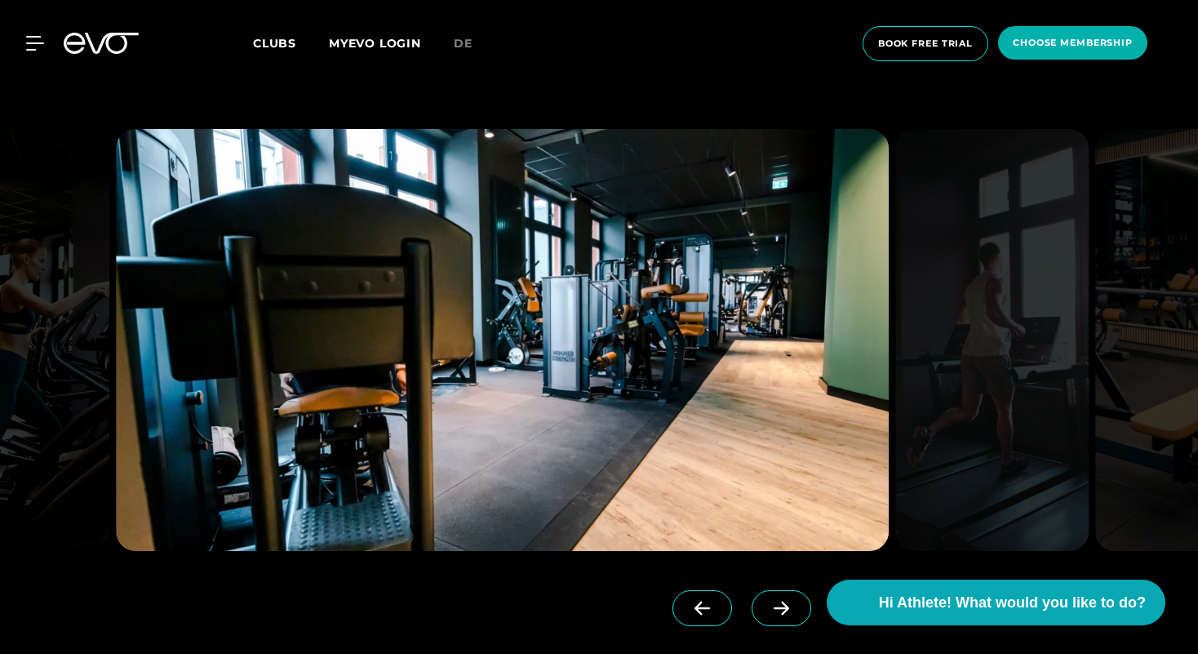
click at [752, 614] on span at bounding box center [782, 608] width 60 height 36
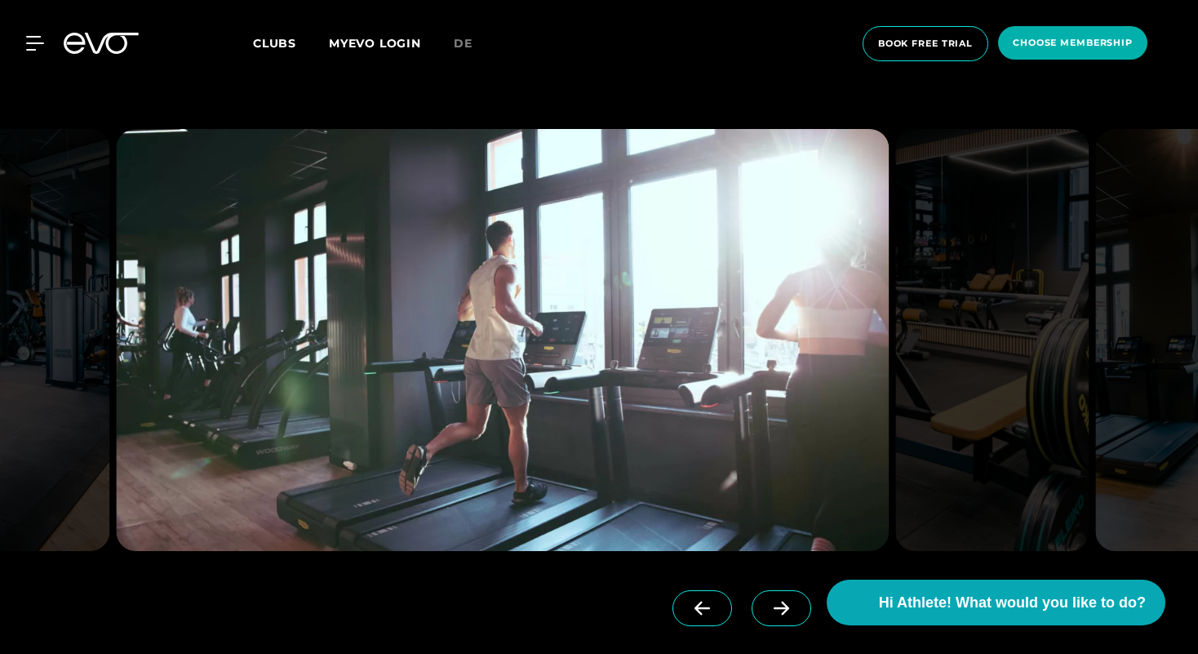
click at [752, 610] on span at bounding box center [782, 608] width 60 height 36
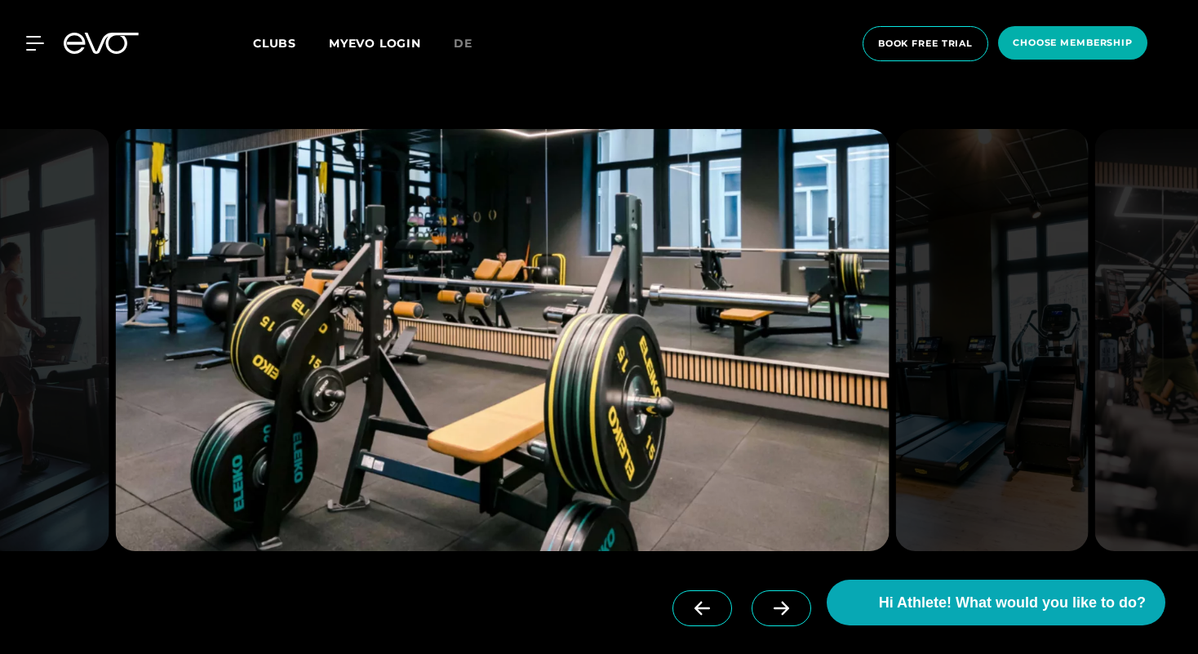
click at [752, 610] on span at bounding box center [782, 608] width 60 height 36
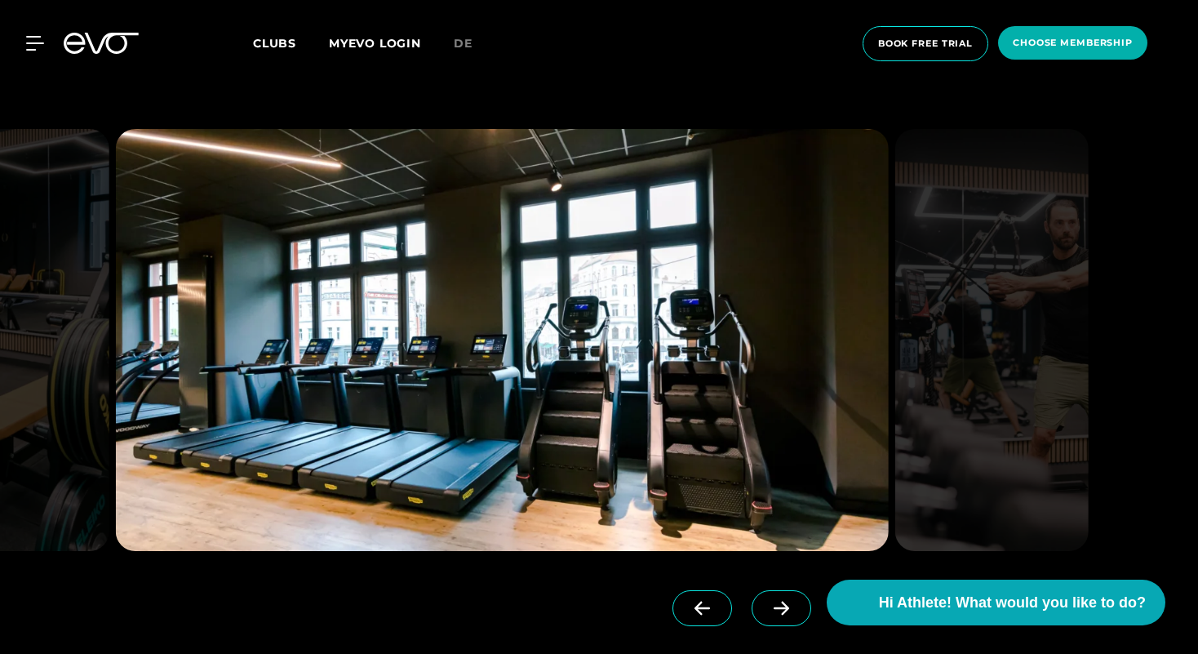
click at [752, 610] on span at bounding box center [782, 608] width 60 height 36
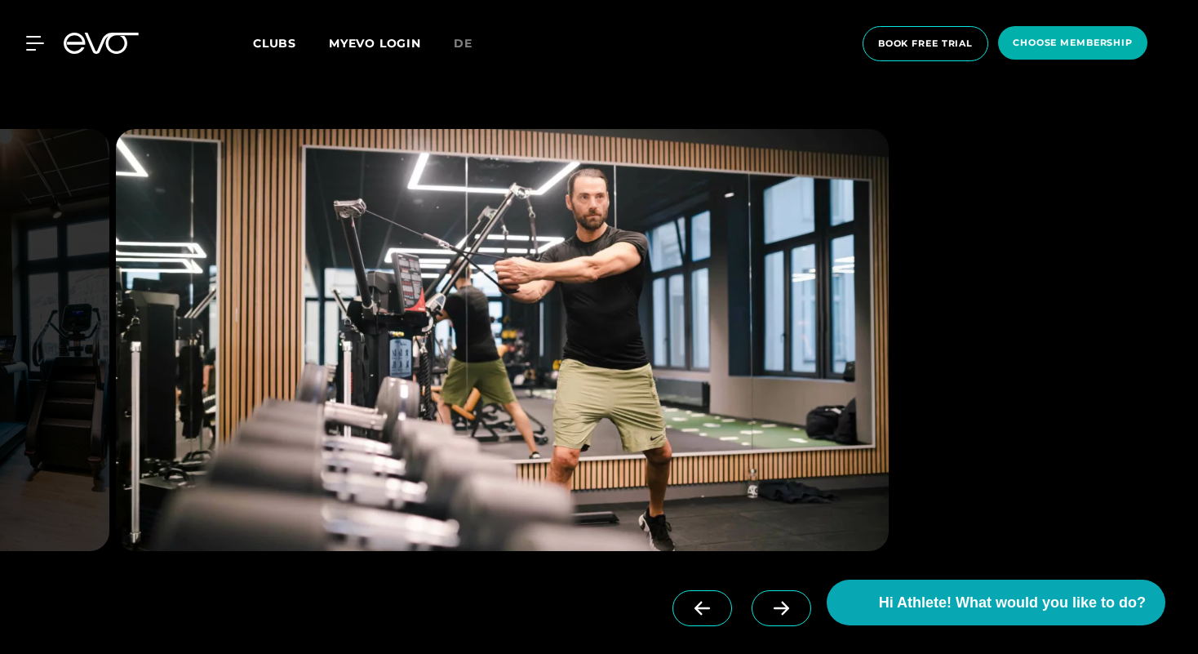
click at [752, 610] on span at bounding box center [782, 608] width 60 height 36
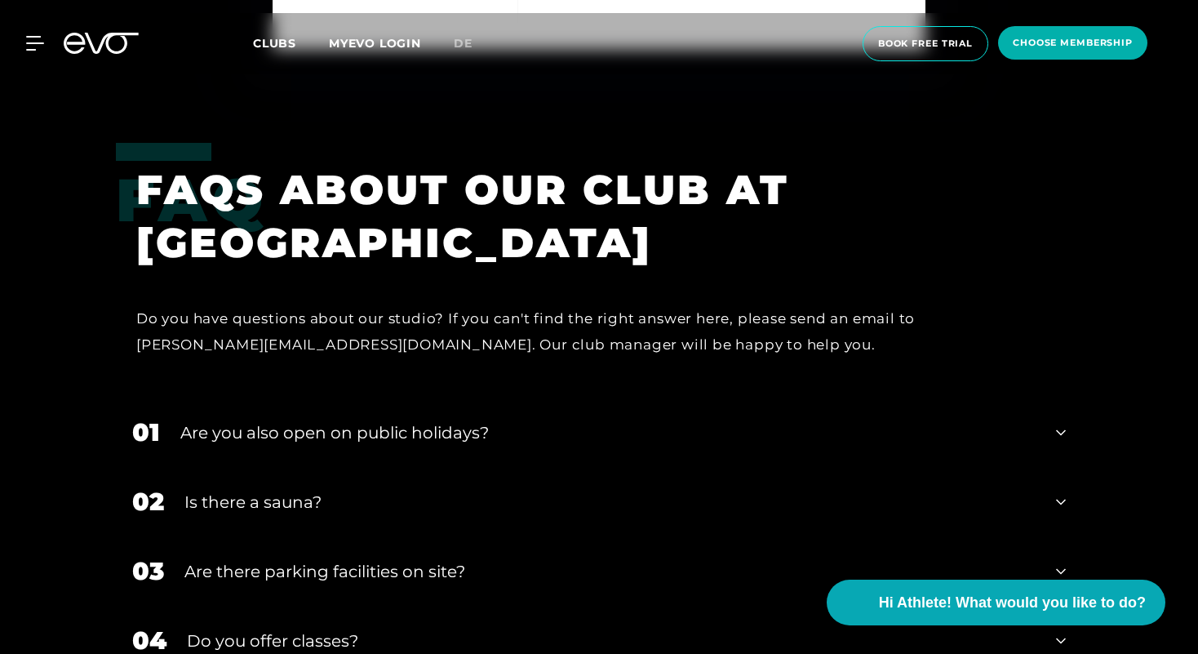
scroll to position [5538, 0]
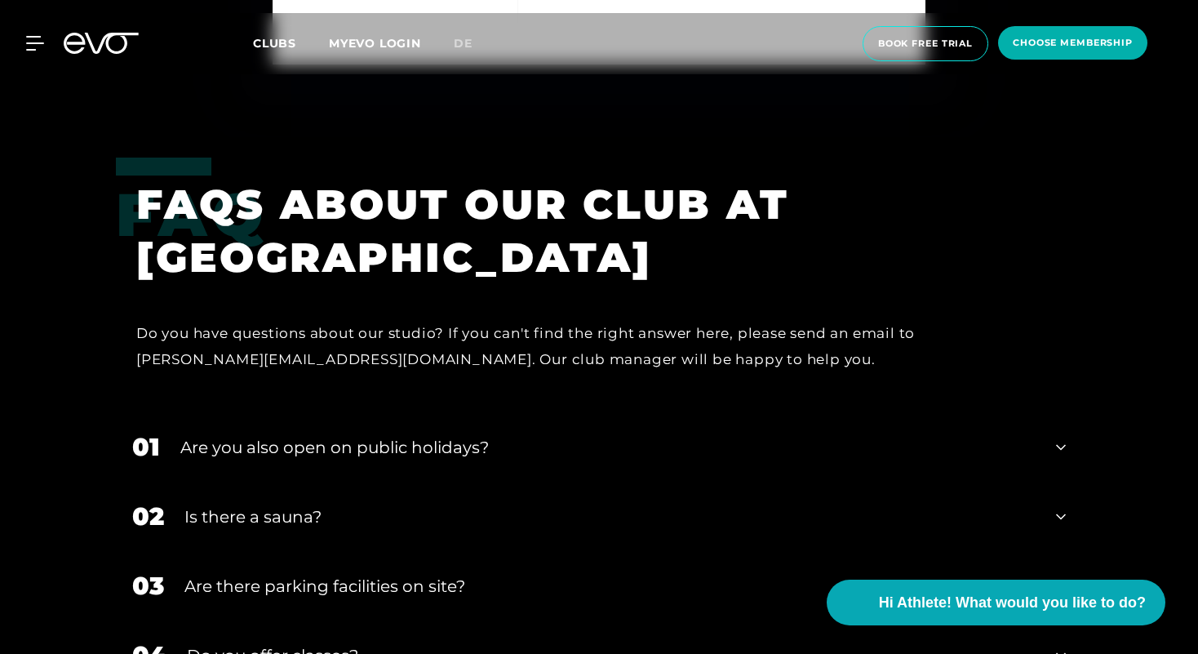
click at [351, 435] on div "Are you also open on public holidays?" at bounding box center [607, 447] width 855 height 24
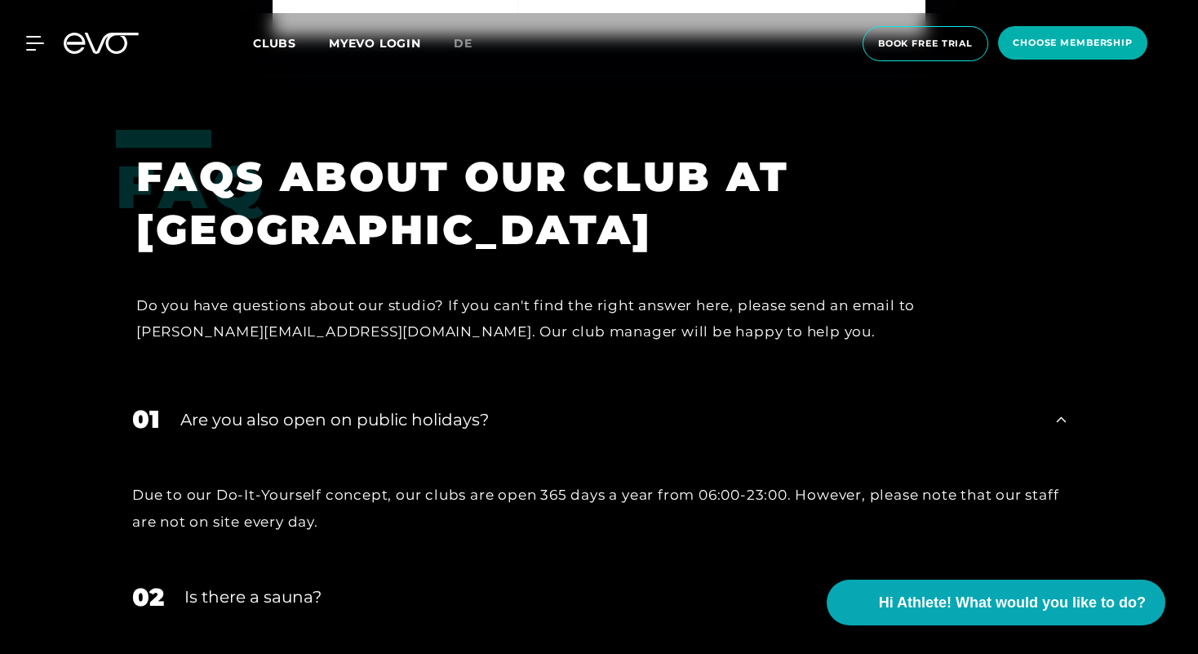
scroll to position [5573, 0]
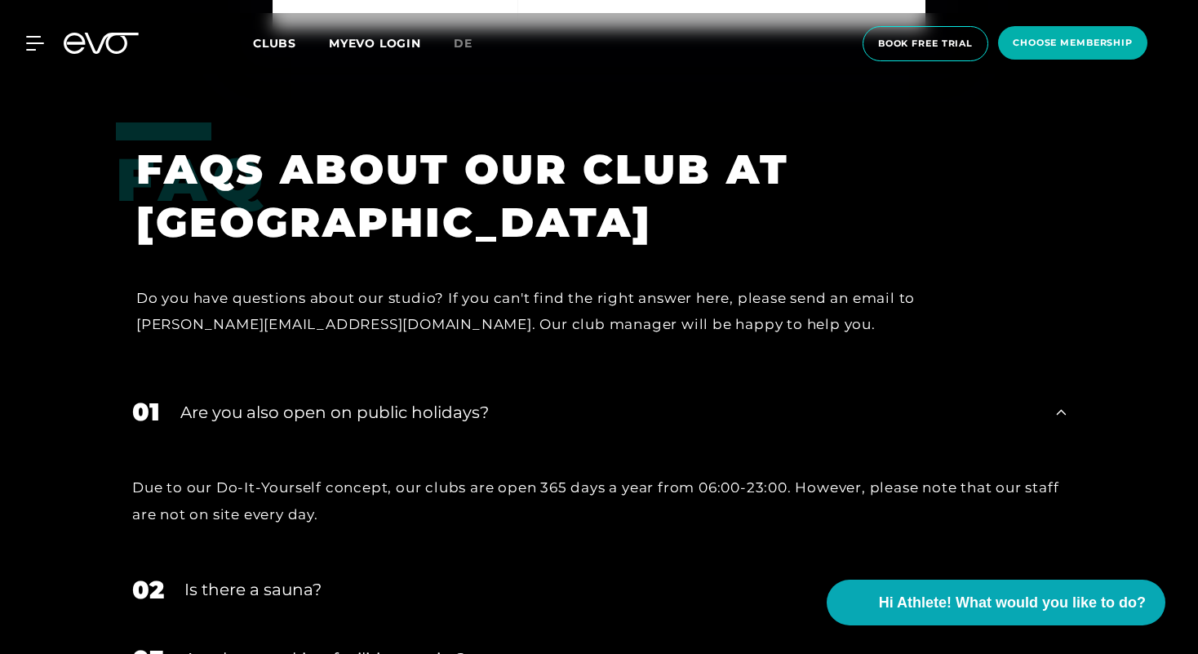
click at [293, 577] on div "Is there a sauna?" at bounding box center [609, 589] width 851 height 24
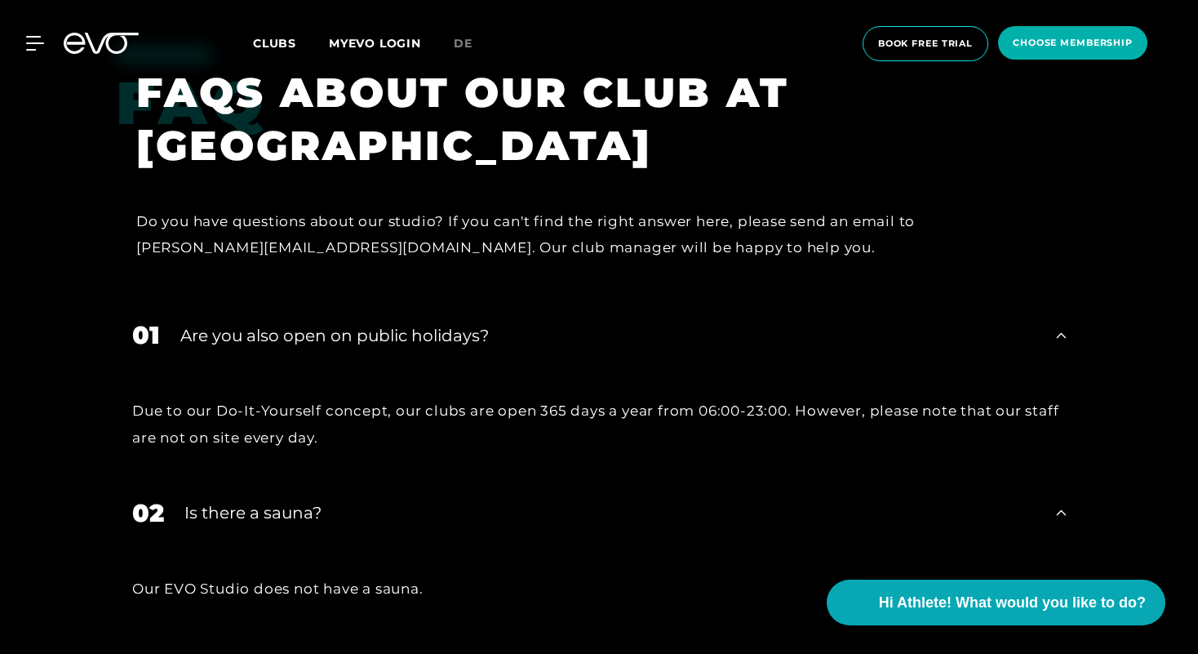
scroll to position [5729, 0]
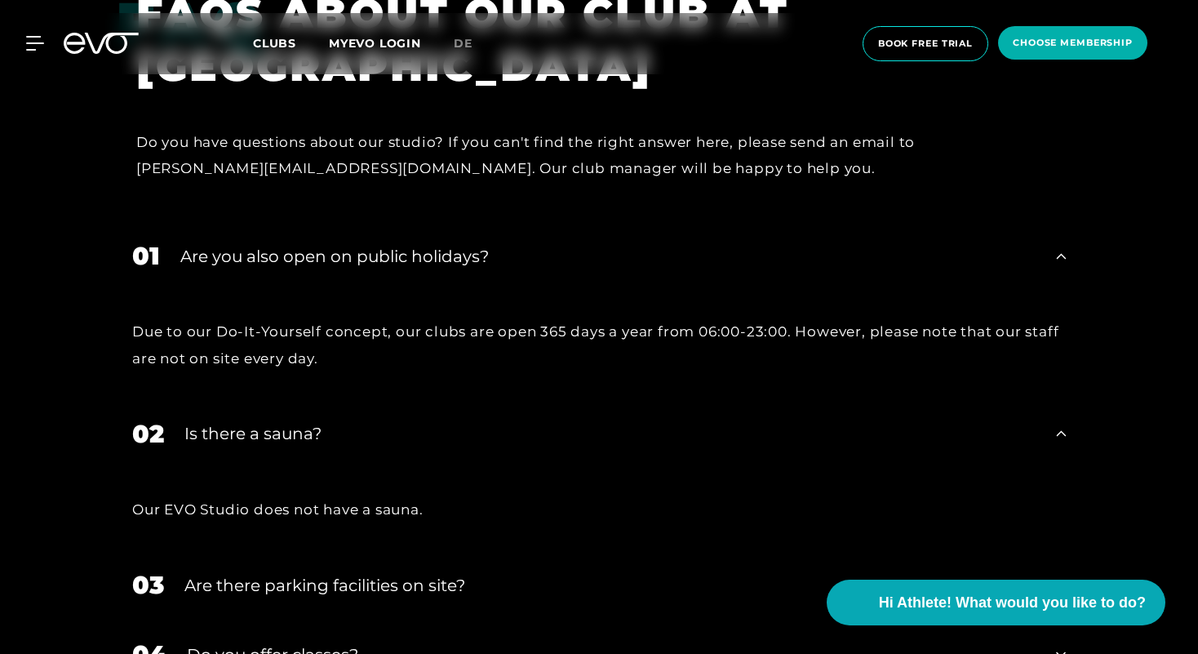
click at [304, 573] on div "Are there parking facilities on site?" at bounding box center [609, 585] width 851 height 24
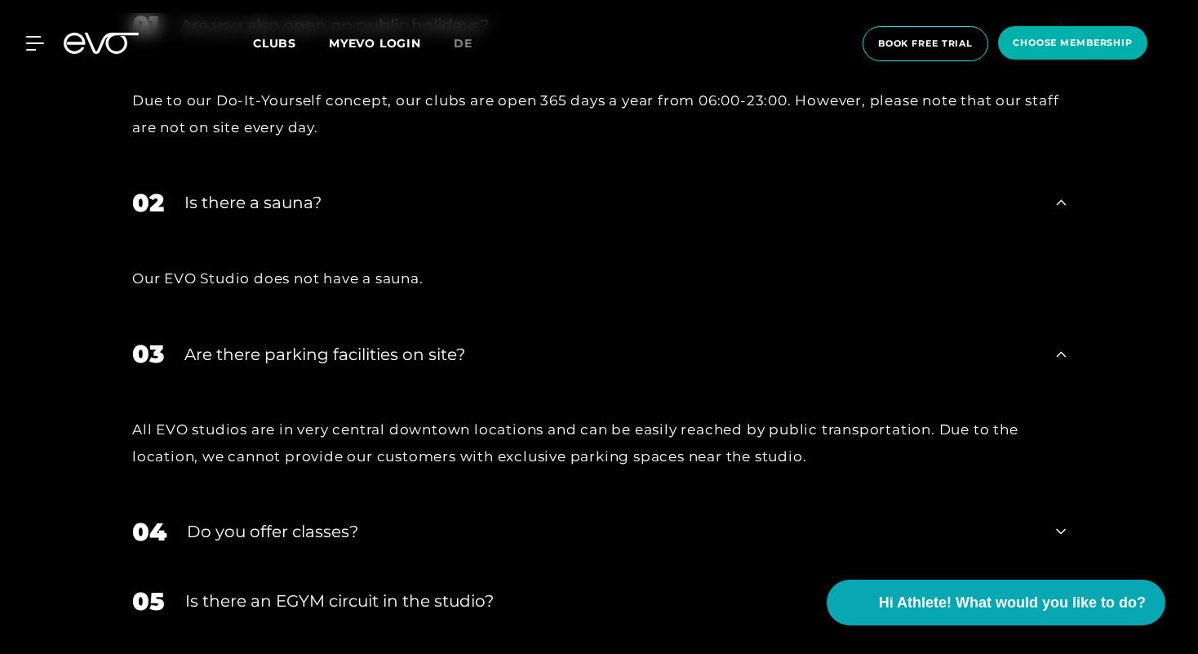
scroll to position [5960, 0]
click at [306, 588] on div "Is there an EGYM circuit in the studio?" at bounding box center [610, 600] width 850 height 24
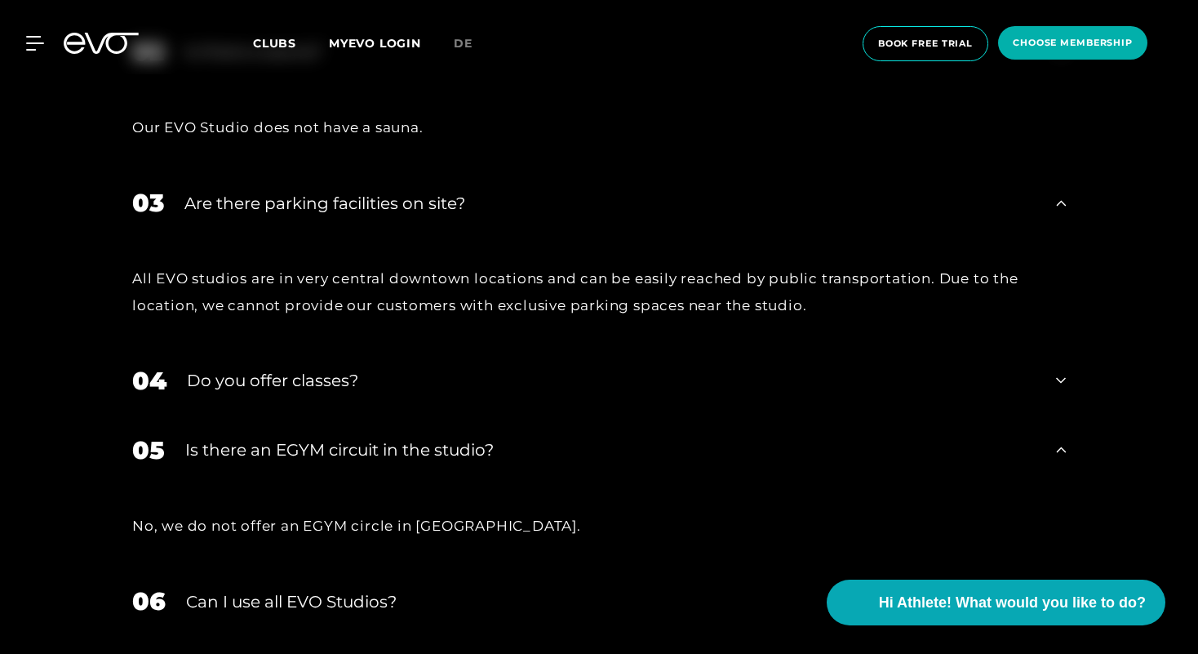
scroll to position [6110, 0]
click at [306, 590] on div "Can I use all EVO Studios?" at bounding box center [611, 602] width 850 height 24
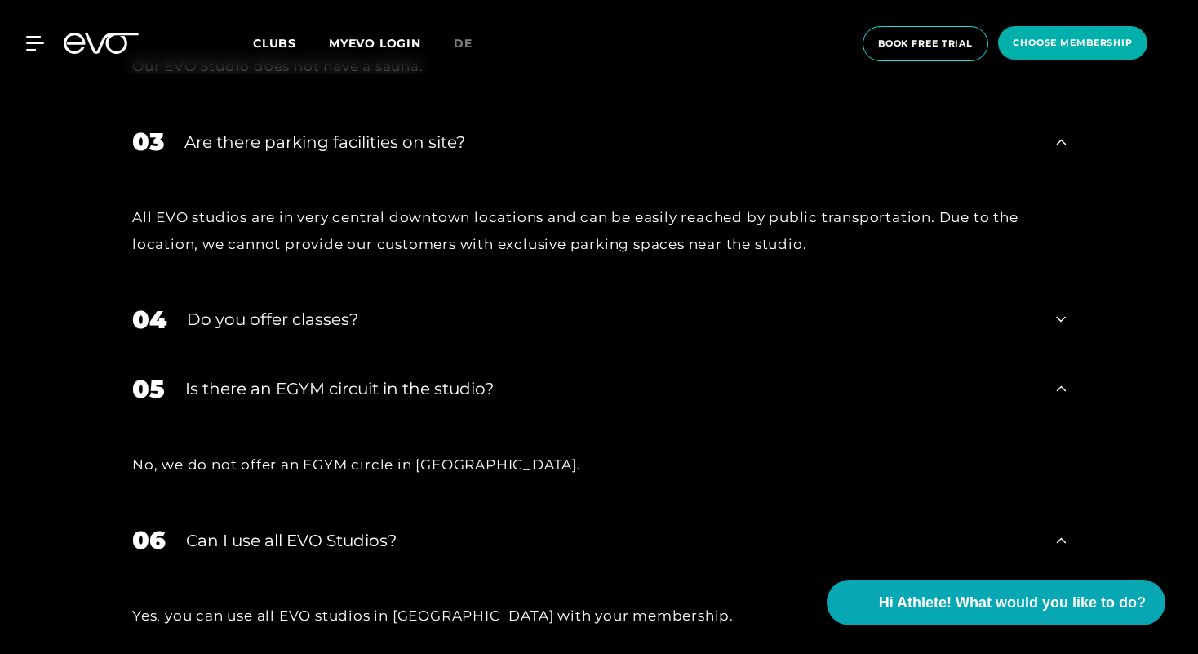
scroll to position [6235, 0]
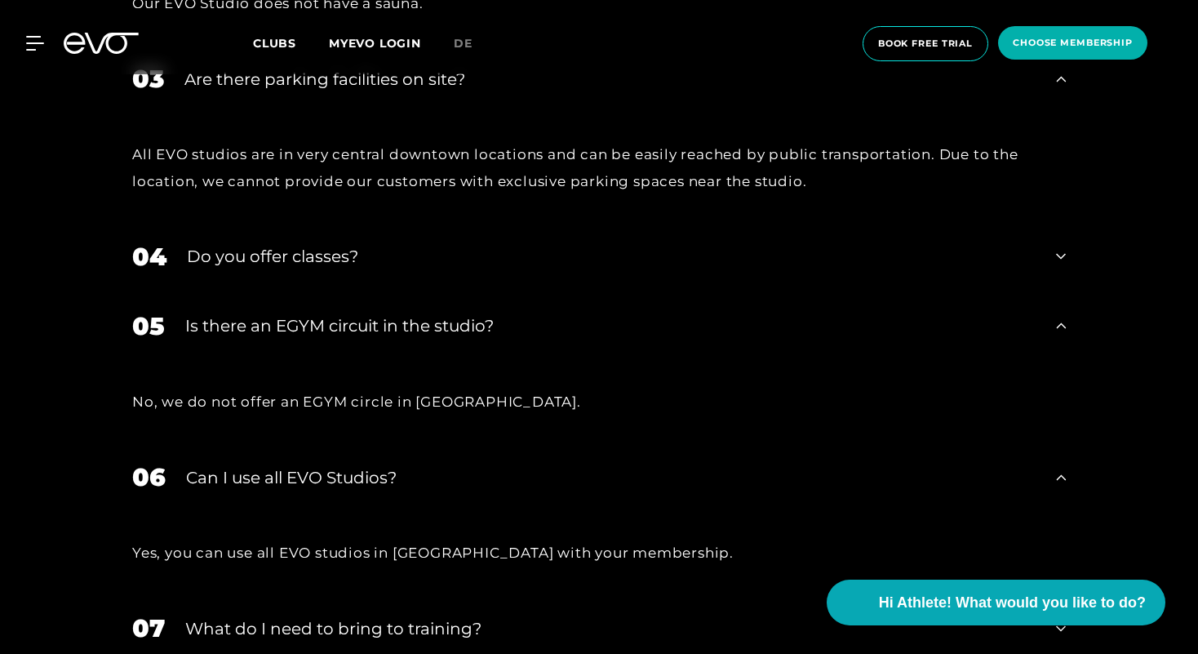
click at [323, 616] on div "What do I need to bring to training?" at bounding box center [610, 628] width 850 height 24
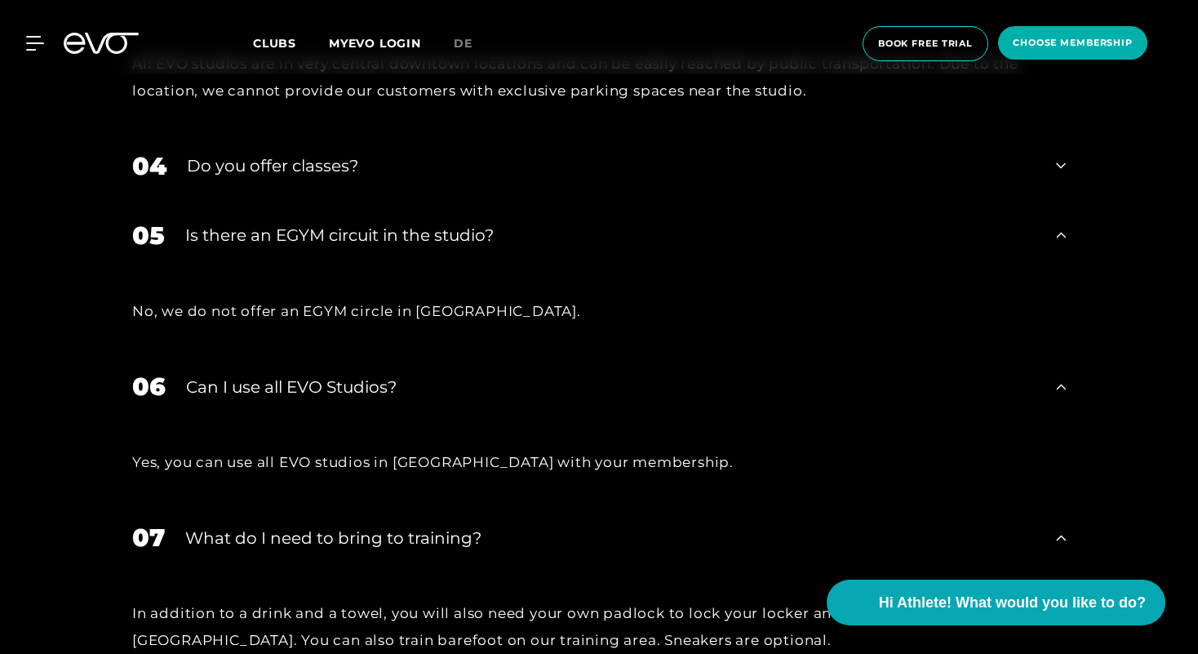
scroll to position [6327, 0]
click at [253, 598] on div "In addition to a drink and a towel, you will also need your own padlock to lock…" at bounding box center [599, 624] width 934 height 53
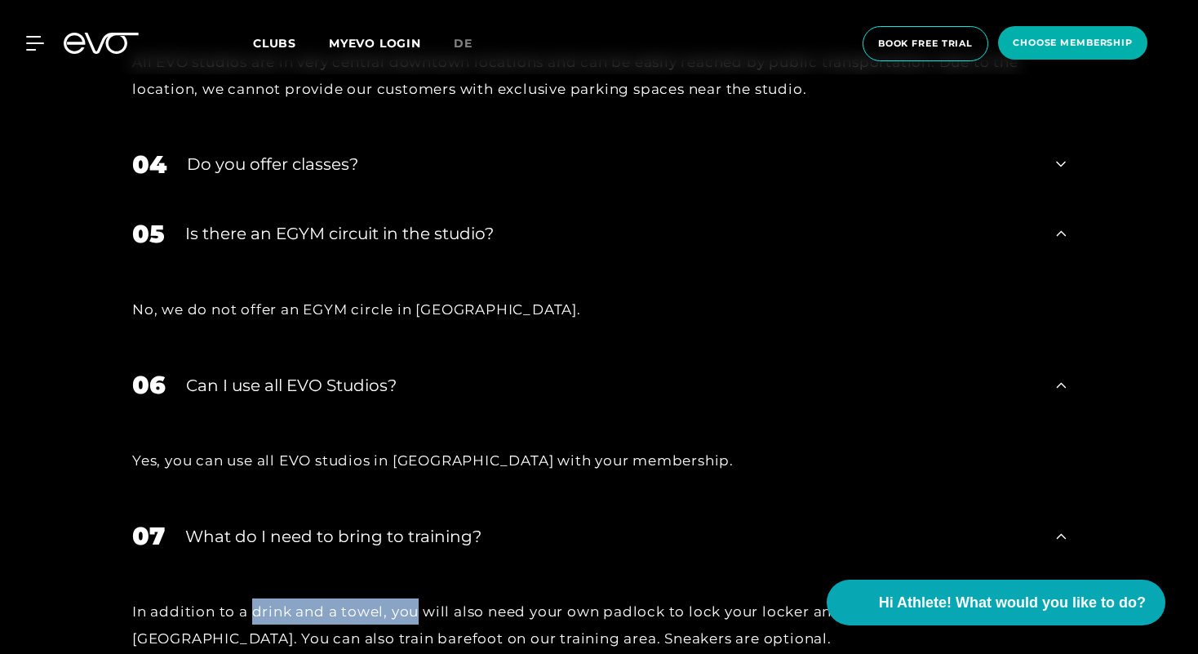
drag, startPoint x: 253, startPoint y: 557, endPoint x: 411, endPoint y: 552, distance: 158.4
click at [411, 598] on div "In addition to a drink and a towel, you will also need your own padlock to lock…" at bounding box center [599, 624] width 934 height 53
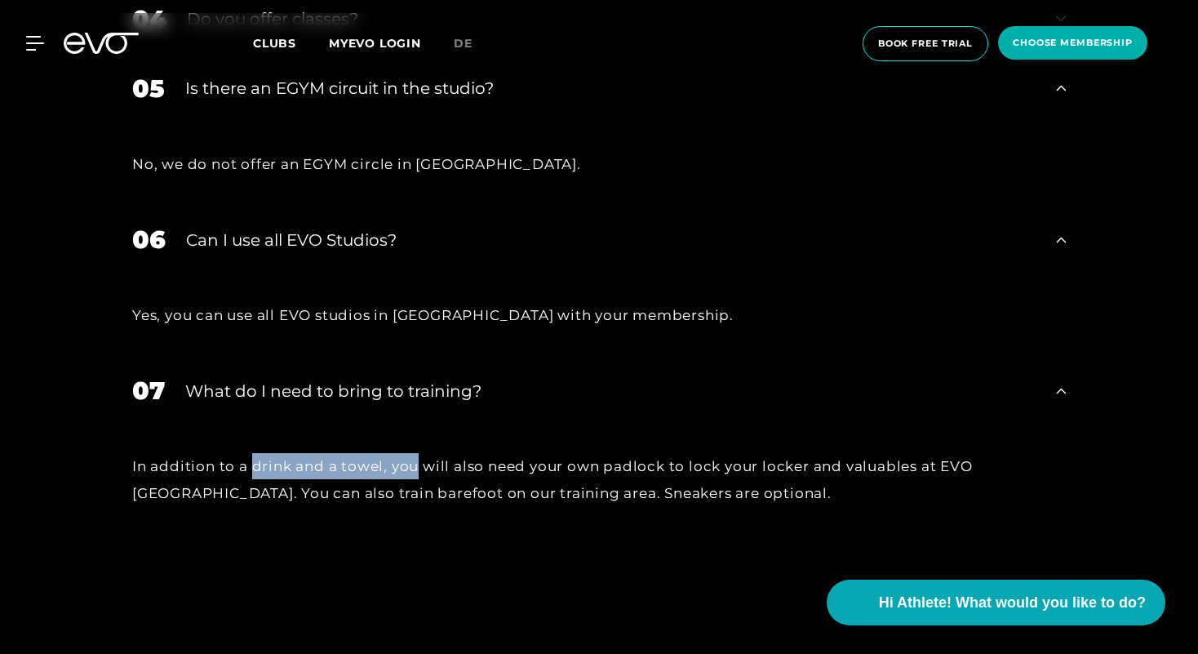
scroll to position [6565, 0]
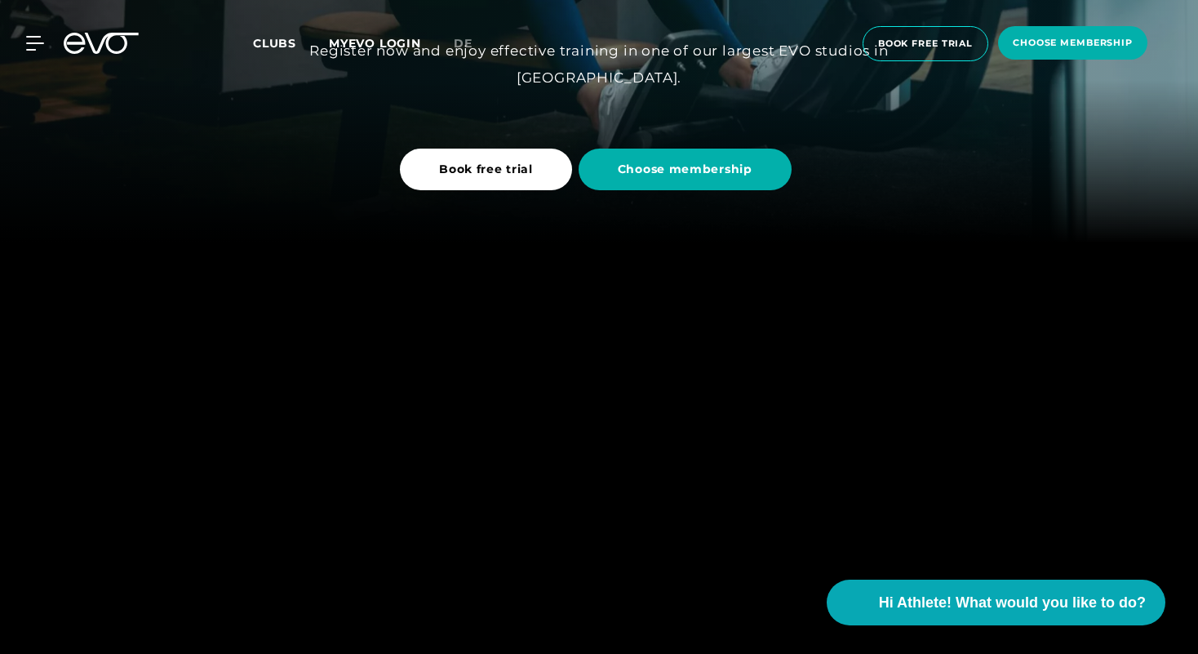
scroll to position [0, 0]
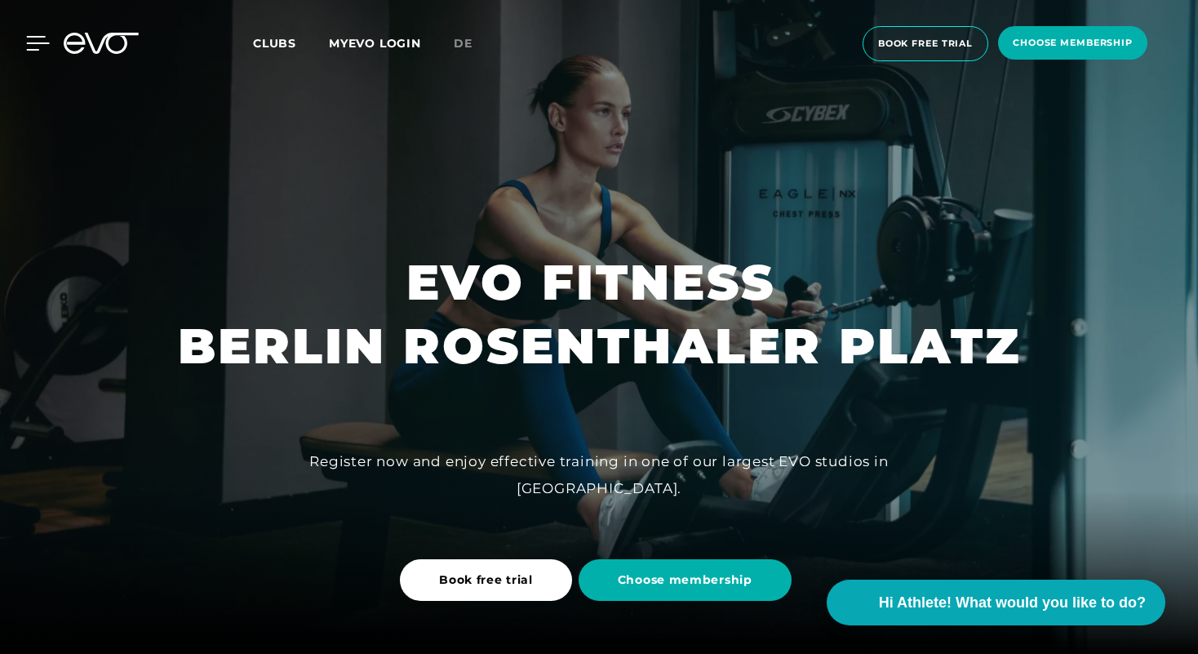
click at [34, 38] on icon at bounding box center [38, 43] width 24 height 15
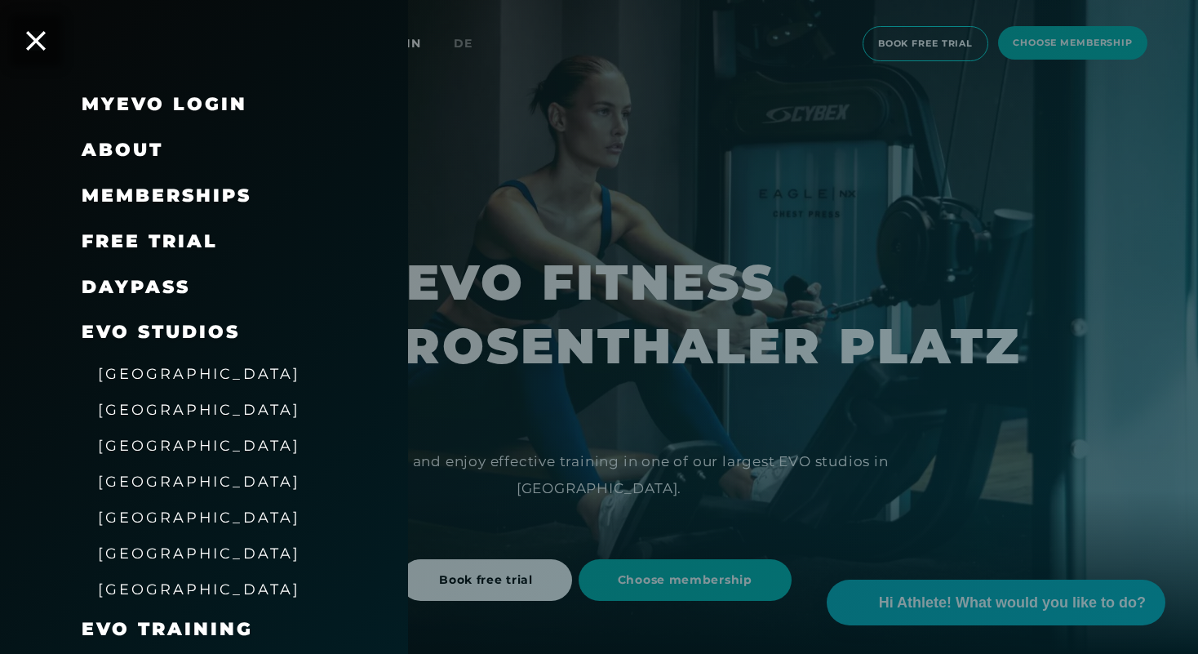
click at [503, 273] on div at bounding box center [599, 327] width 1198 height 654
